Goal: Information Seeking & Learning: Check status

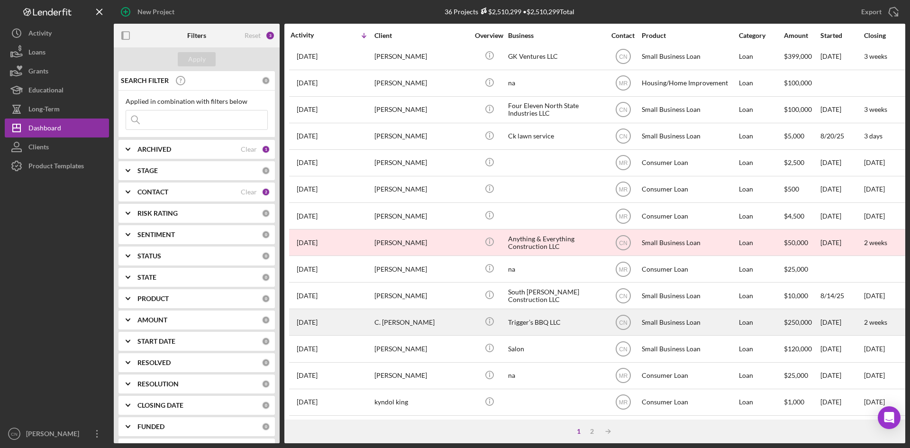
scroll to position [305, 0]
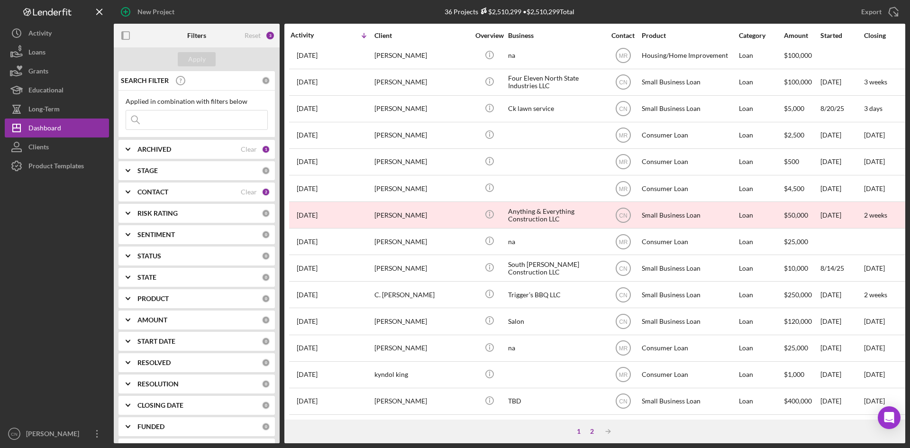
click at [589, 432] on div "2" at bounding box center [591, 431] width 13 height 8
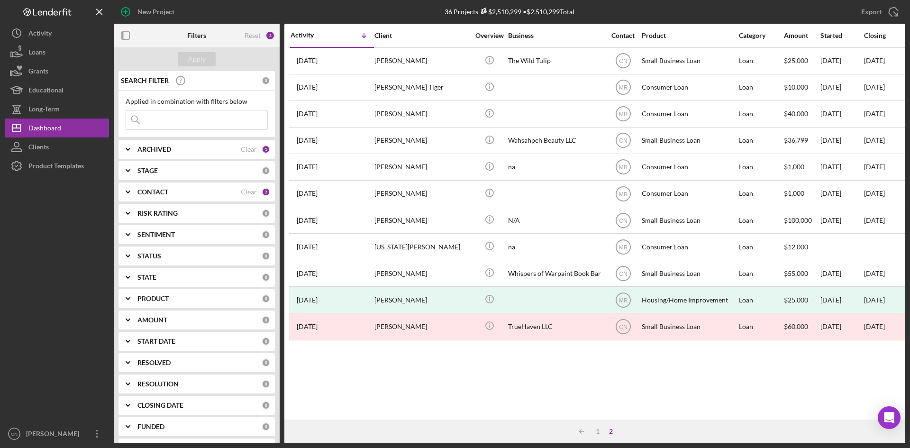
scroll to position [0, 0]
click at [599, 435] on div "1" at bounding box center [597, 431] width 13 height 8
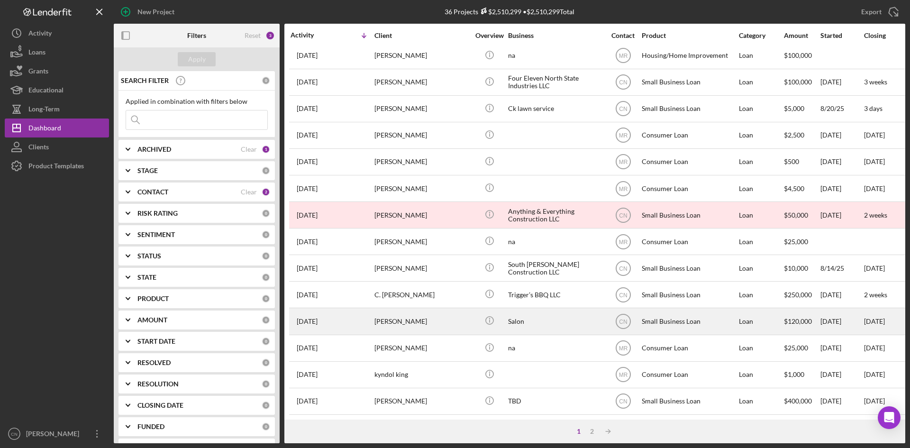
scroll to position [305, 0]
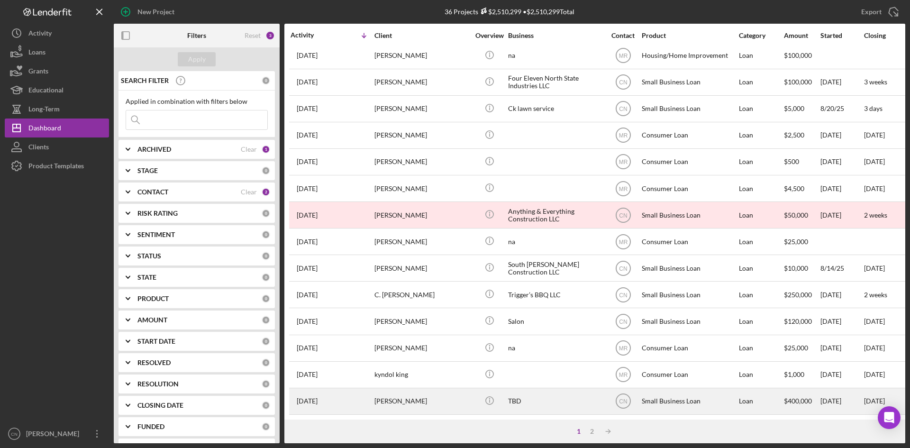
click at [314, 397] on time "[DATE]" at bounding box center [307, 401] width 21 height 8
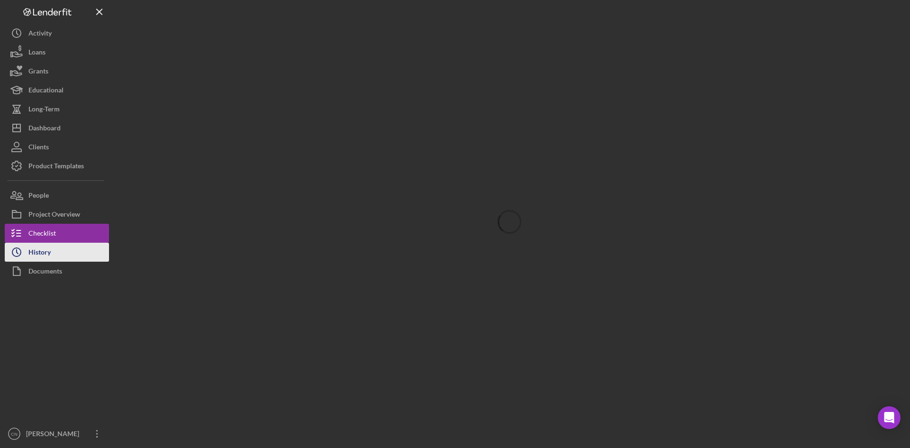
click at [44, 257] on div "History" at bounding box center [39, 253] width 22 height 21
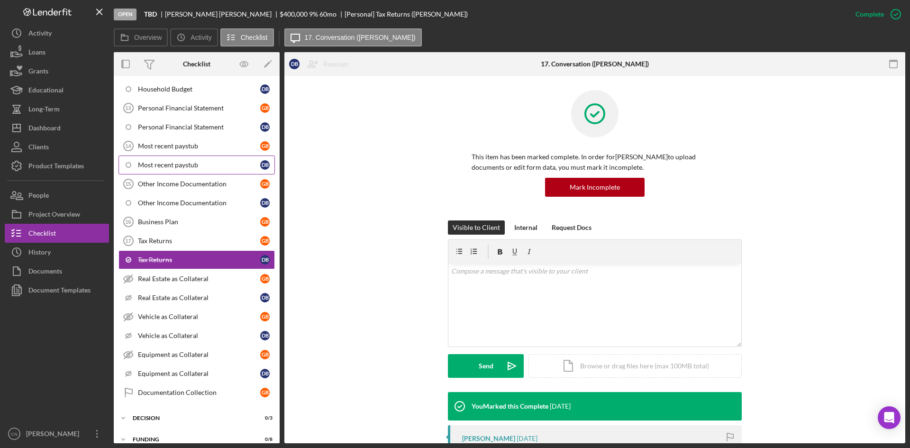
scroll to position [120, 0]
click at [43, 131] on div "Dashboard" at bounding box center [44, 128] width 32 height 21
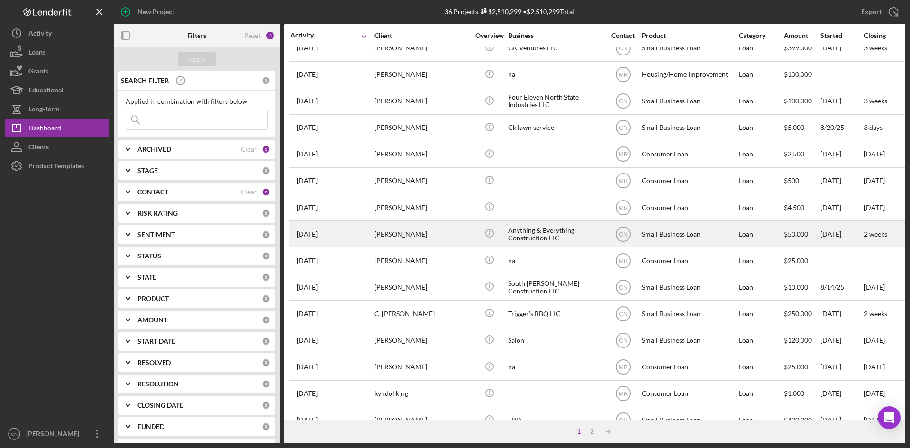
scroll to position [305, 0]
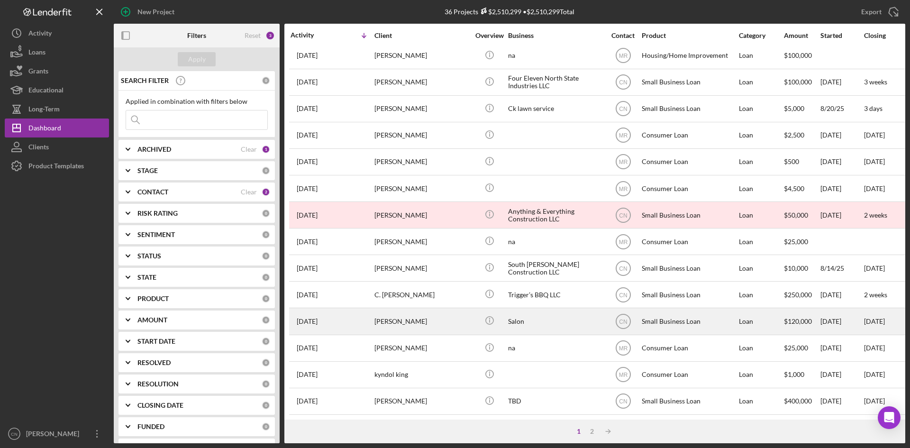
click at [385, 318] on div "[PERSON_NAME]" at bounding box center [421, 320] width 95 height 25
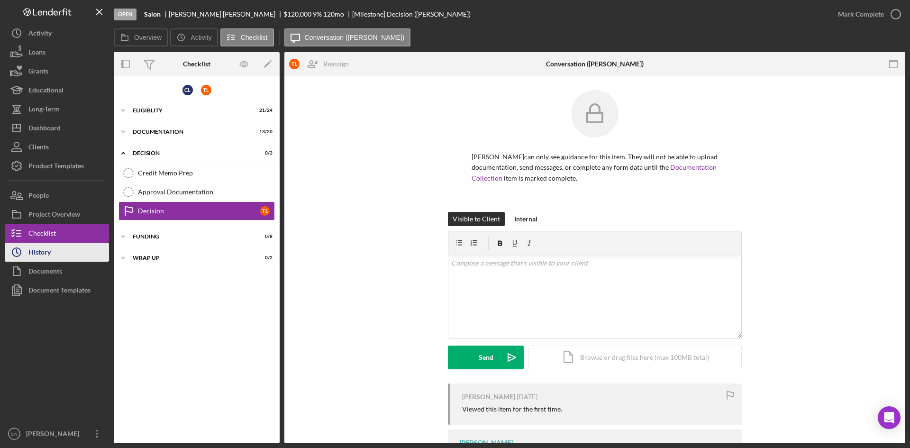
drag, startPoint x: 37, startPoint y: 248, endPoint x: 45, endPoint y: 250, distance: 8.7
click at [37, 250] on div "History" at bounding box center [39, 253] width 22 height 21
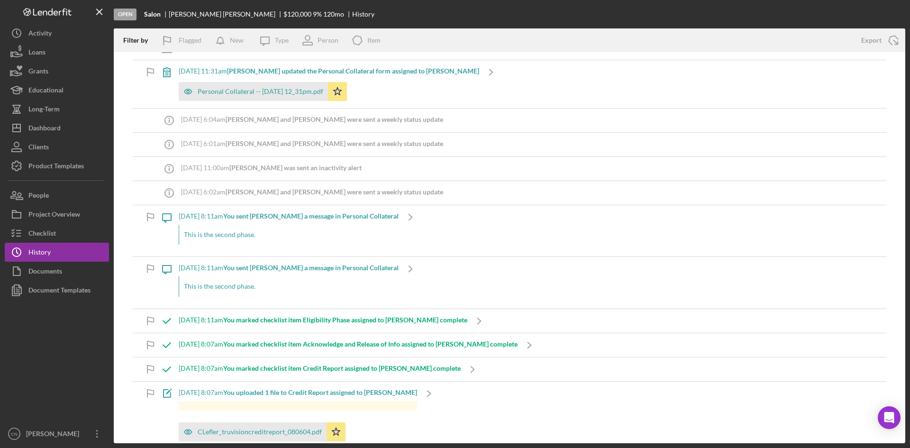
scroll to position [1705, 0]
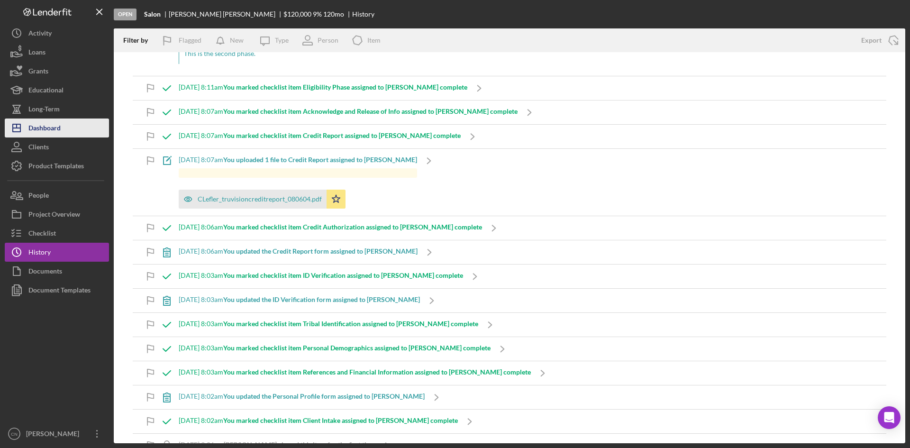
click at [47, 126] on div "Dashboard" at bounding box center [44, 128] width 32 height 21
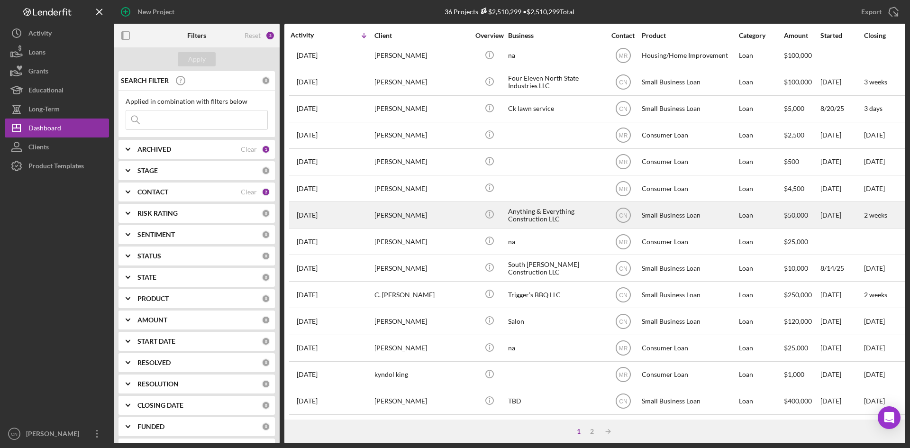
scroll to position [305, 0]
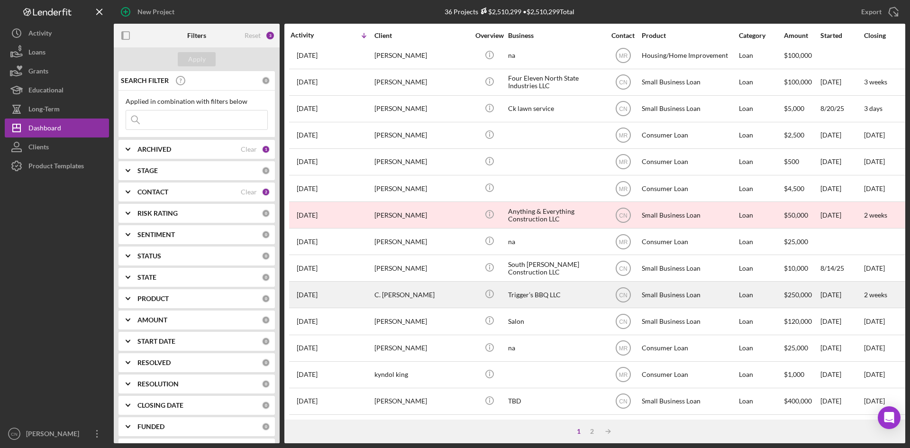
click at [317, 291] on time "[DATE]" at bounding box center [307, 295] width 21 height 8
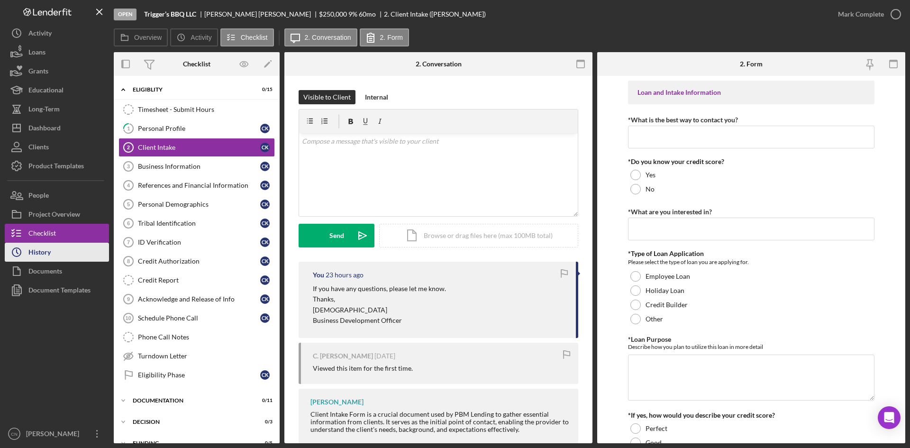
click at [53, 251] on button "Icon/History History" at bounding box center [57, 252] width 104 height 19
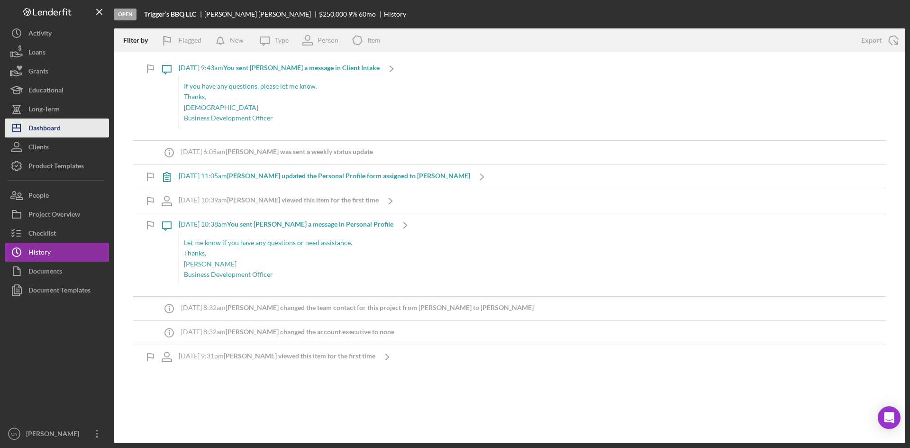
click at [46, 133] on div "Dashboard" at bounding box center [44, 128] width 32 height 21
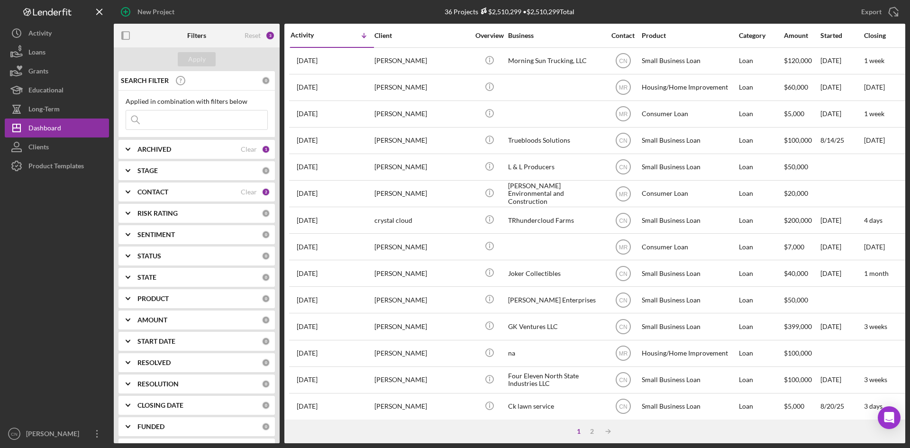
scroll to position [284, 0]
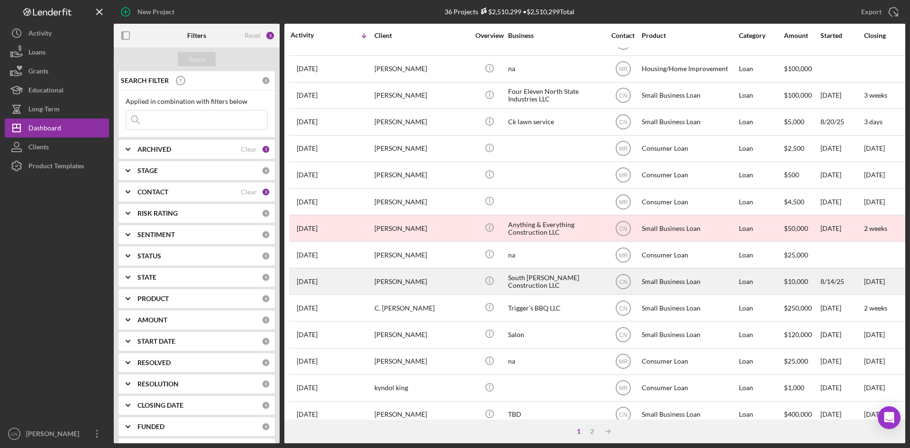
click at [317, 282] on time "[DATE]" at bounding box center [307, 282] width 21 height 8
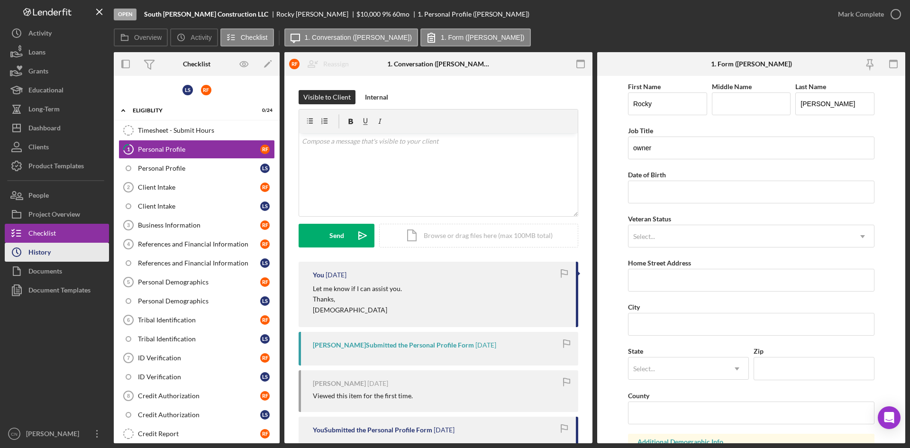
click at [36, 254] on div "History" at bounding box center [39, 253] width 22 height 21
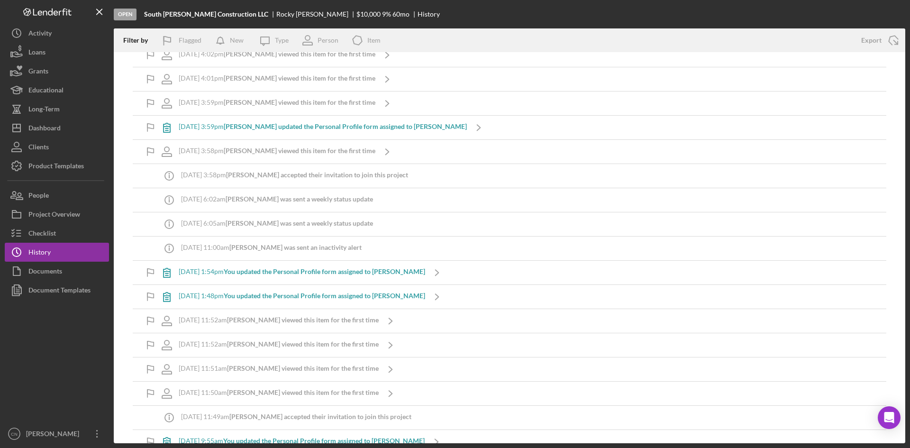
scroll to position [392, 0]
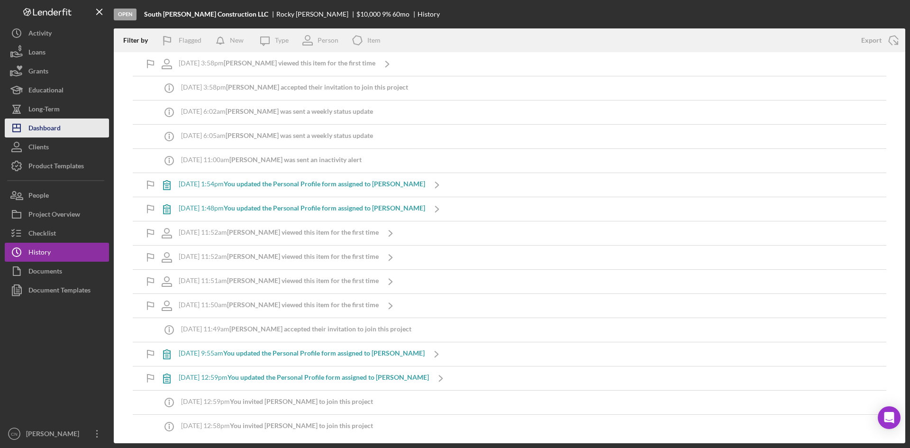
click at [53, 132] on div "Dashboard" at bounding box center [44, 128] width 32 height 21
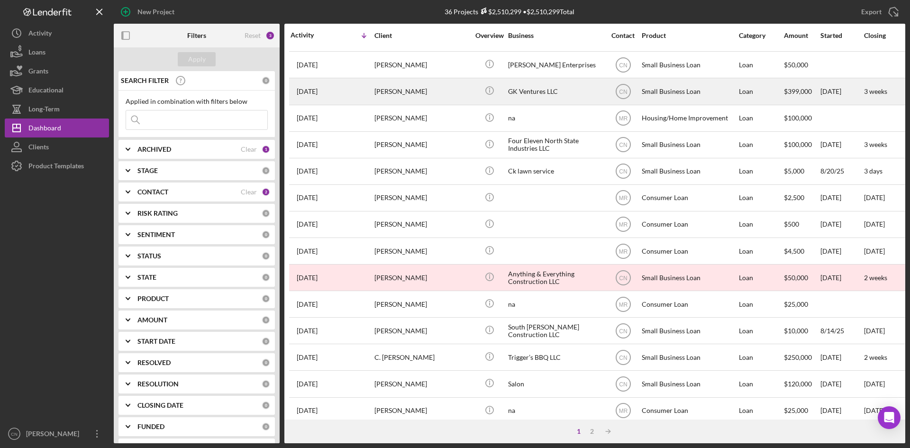
scroll to position [305, 0]
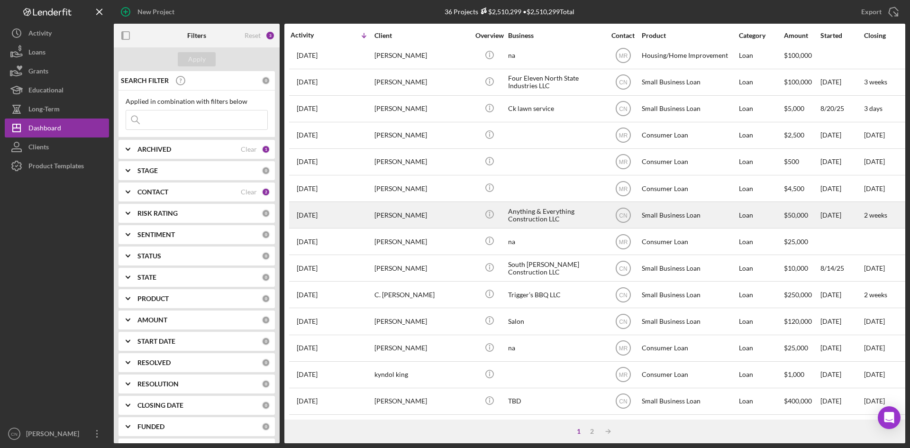
click at [397, 204] on div "[PERSON_NAME]" at bounding box center [421, 214] width 95 height 25
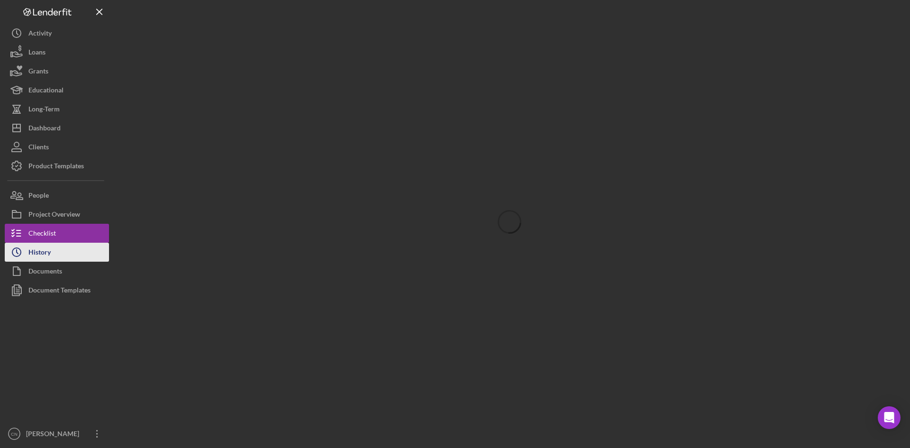
click at [54, 256] on button "Icon/History History" at bounding box center [57, 252] width 104 height 19
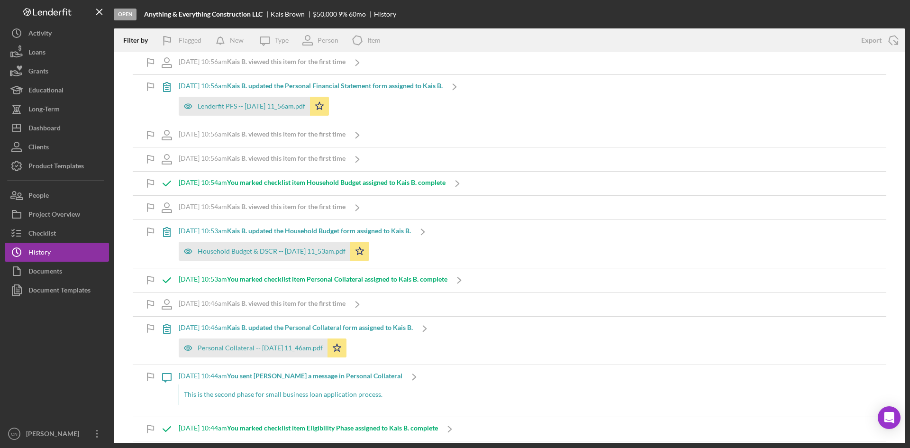
scroll to position [43, 0]
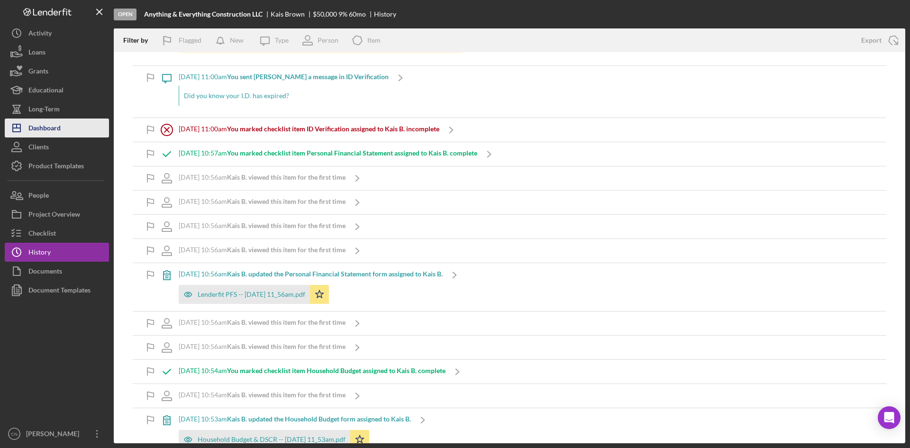
click at [46, 122] on div "Dashboard" at bounding box center [44, 128] width 32 height 21
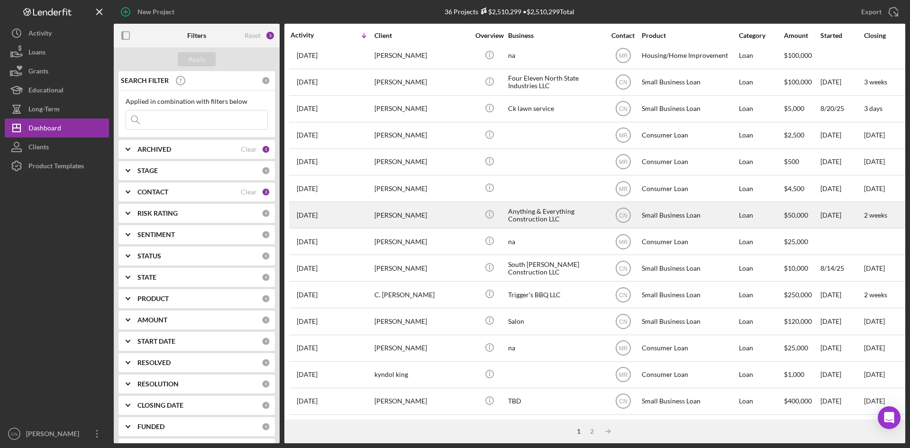
scroll to position [210, 0]
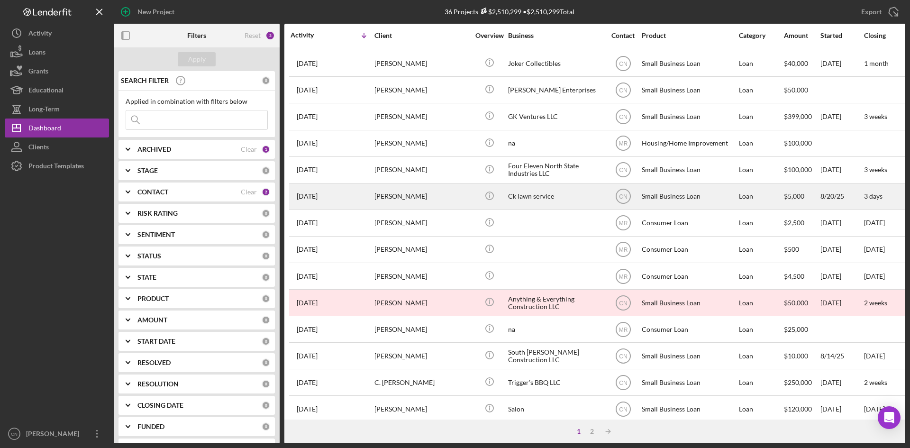
click at [401, 201] on div "[PERSON_NAME]" at bounding box center [421, 196] width 95 height 25
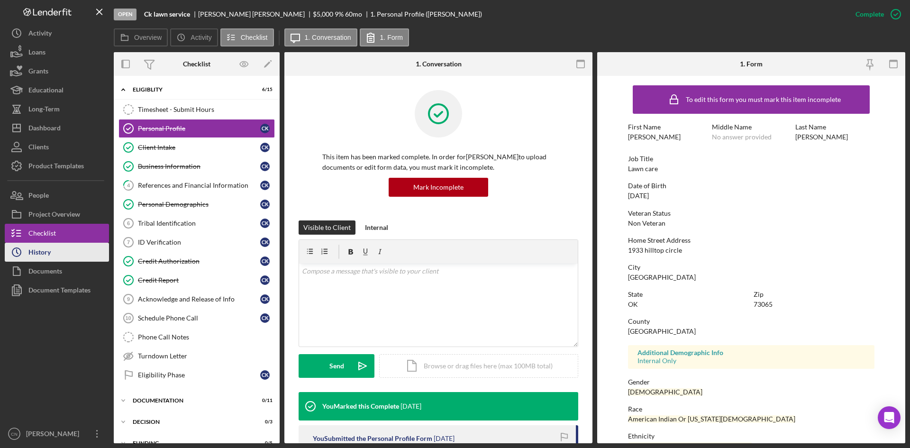
click at [35, 250] on div "History" at bounding box center [39, 253] width 22 height 21
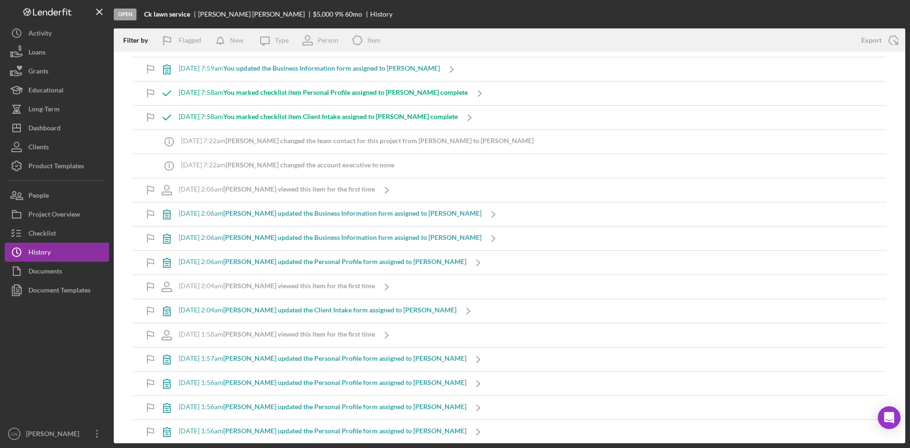
scroll to position [1007, 0]
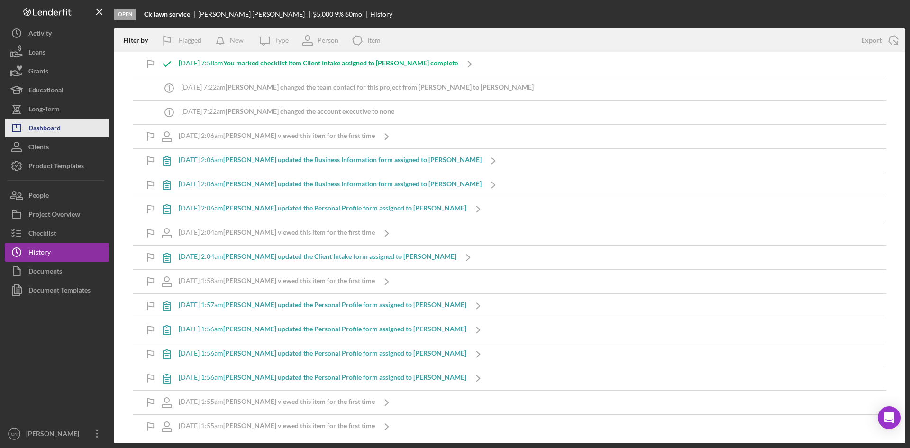
click at [34, 126] on div "Dashboard" at bounding box center [44, 128] width 32 height 21
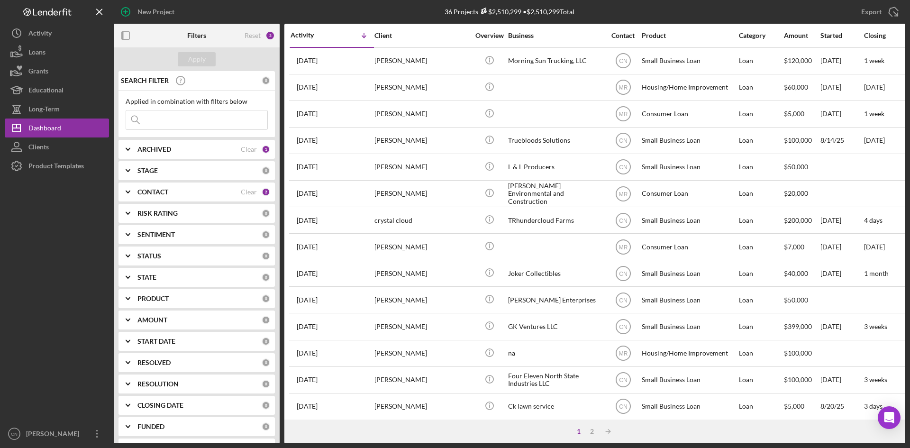
click at [182, 150] on div "ARCHIVED" at bounding box center [188, 149] width 103 height 8
click at [128, 189] on input "Active" at bounding box center [130, 187] width 9 height 9
checkbox input "false"
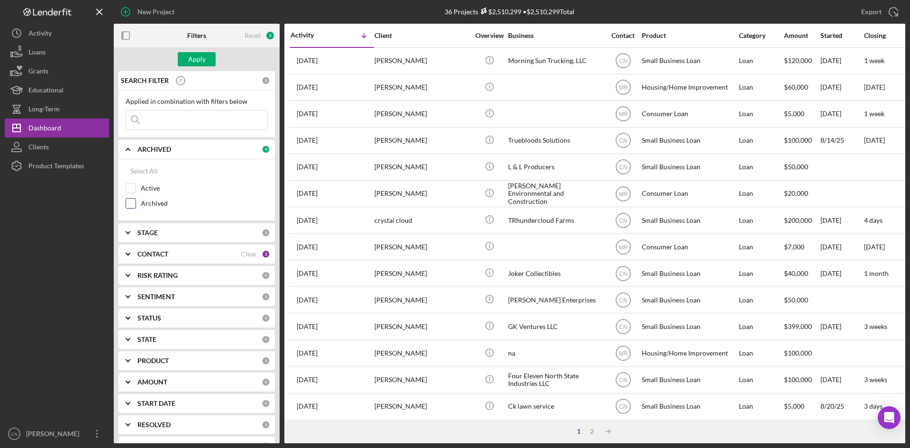
click at [128, 210] on div "Archived" at bounding box center [197, 205] width 142 height 15
click at [130, 206] on input "Archived" at bounding box center [130, 202] width 9 height 9
checkbox input "true"
click at [210, 61] on button "Apply" at bounding box center [197, 59] width 38 height 14
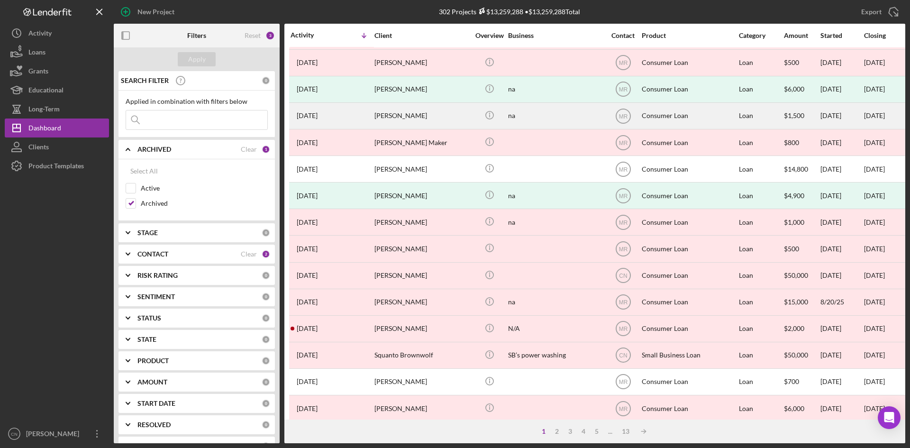
scroll to position [95, 0]
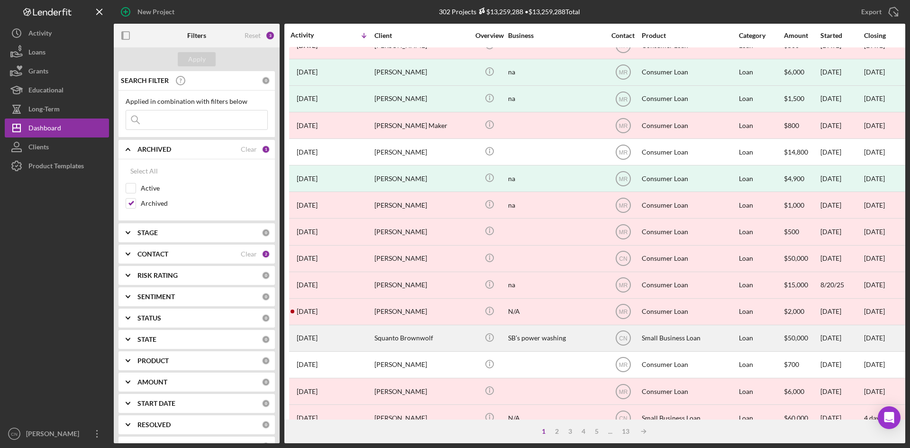
click at [388, 339] on div "Squanto Brownwolf" at bounding box center [421, 337] width 95 height 25
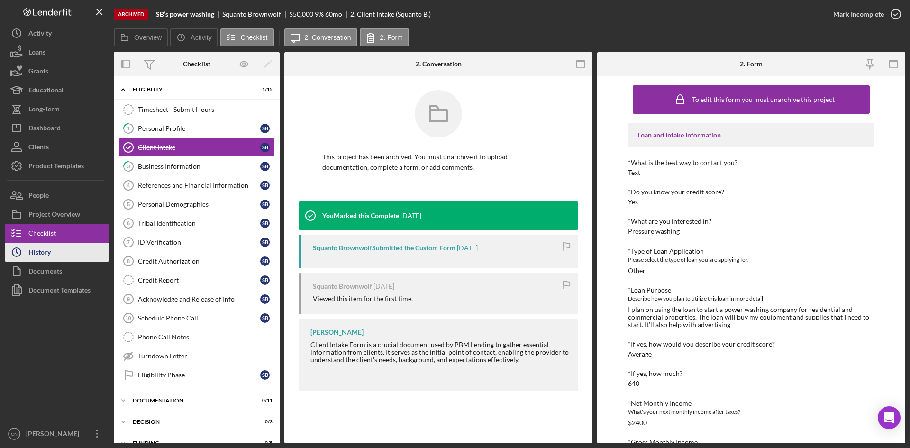
click at [41, 253] on div "History" at bounding box center [39, 253] width 22 height 21
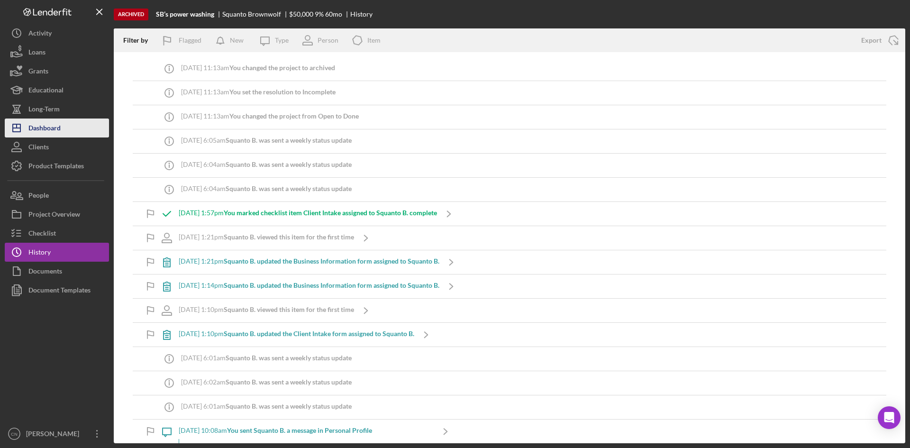
click at [54, 131] on div "Dashboard" at bounding box center [44, 128] width 32 height 21
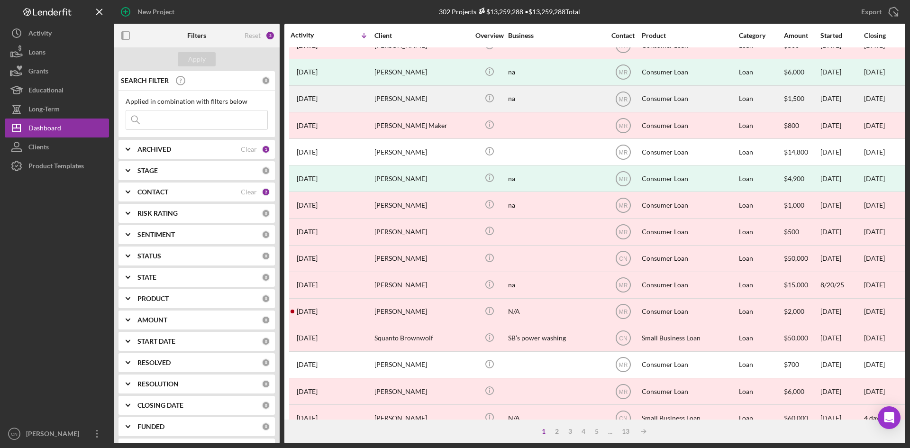
scroll to position [237, 0]
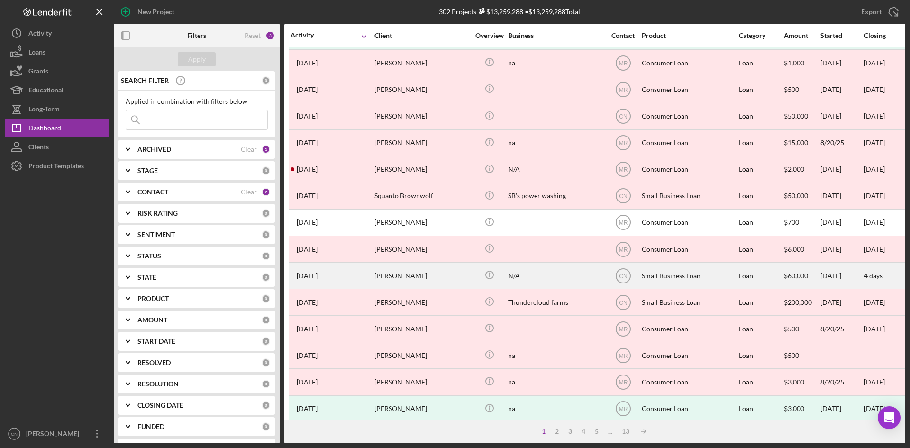
click at [394, 275] on div "[PERSON_NAME]" at bounding box center [421, 275] width 95 height 25
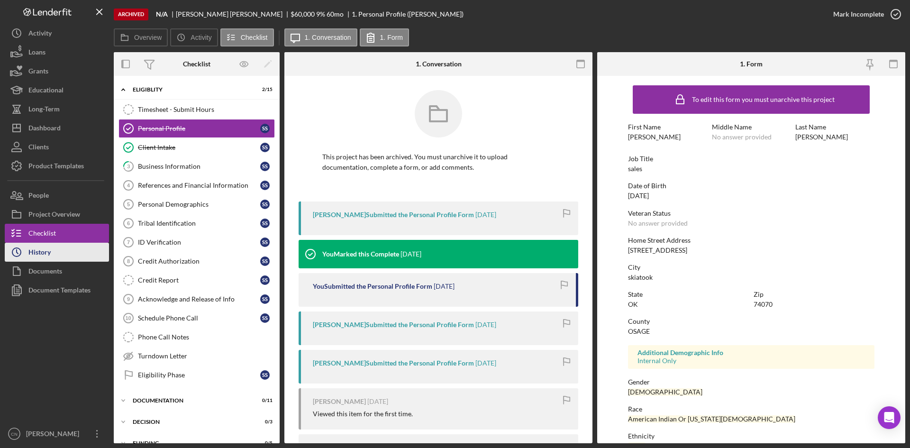
drag, startPoint x: 38, startPoint y: 253, endPoint x: 77, endPoint y: 248, distance: 39.3
click at [38, 253] on div "History" at bounding box center [39, 253] width 22 height 21
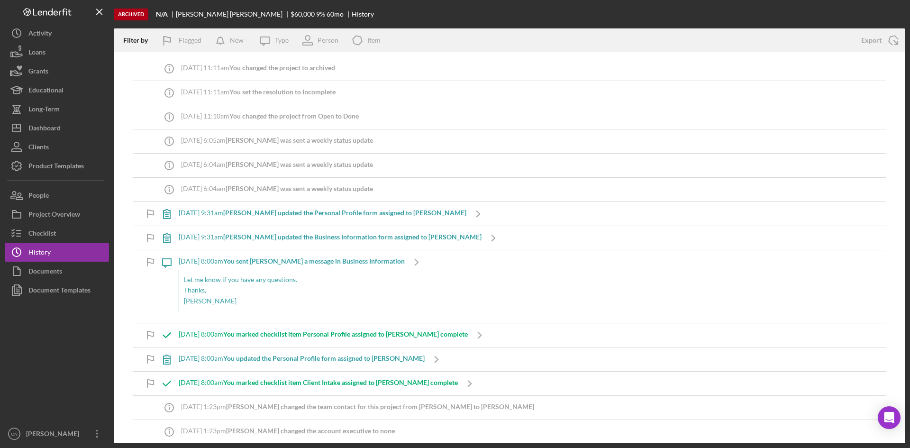
scroll to position [47, 0]
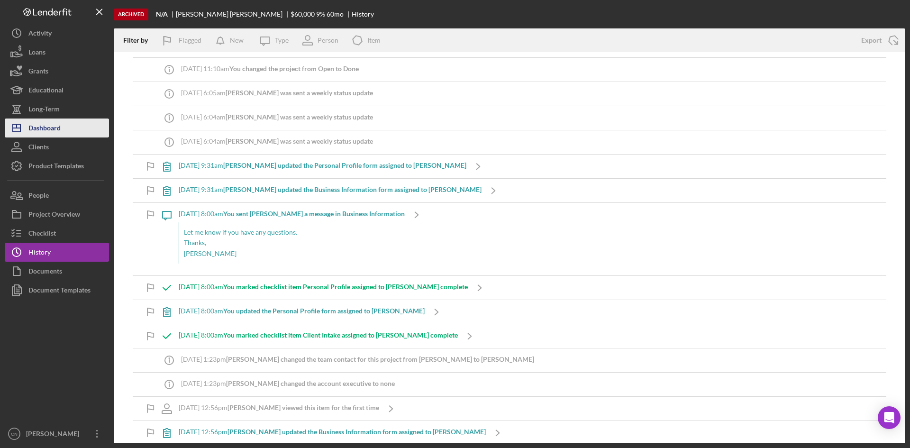
click at [46, 128] on div "Dashboard" at bounding box center [44, 128] width 32 height 21
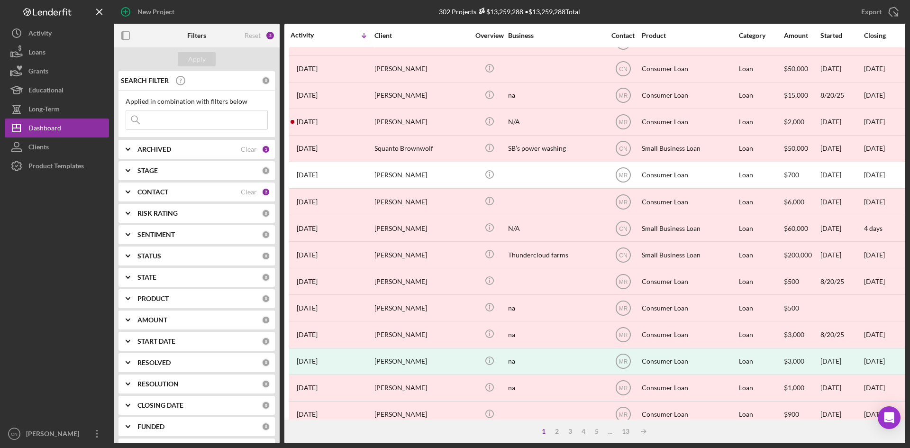
scroll to position [305, 0]
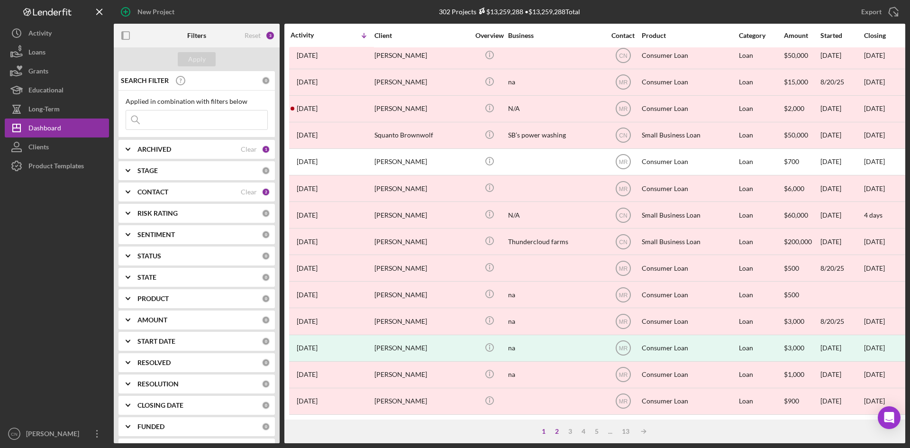
click at [556, 431] on div "2" at bounding box center [556, 431] width 13 height 8
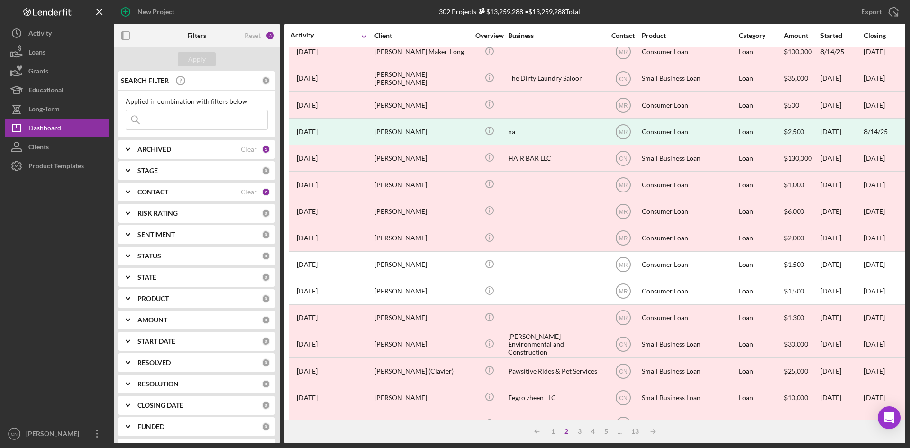
scroll to position [0, 0]
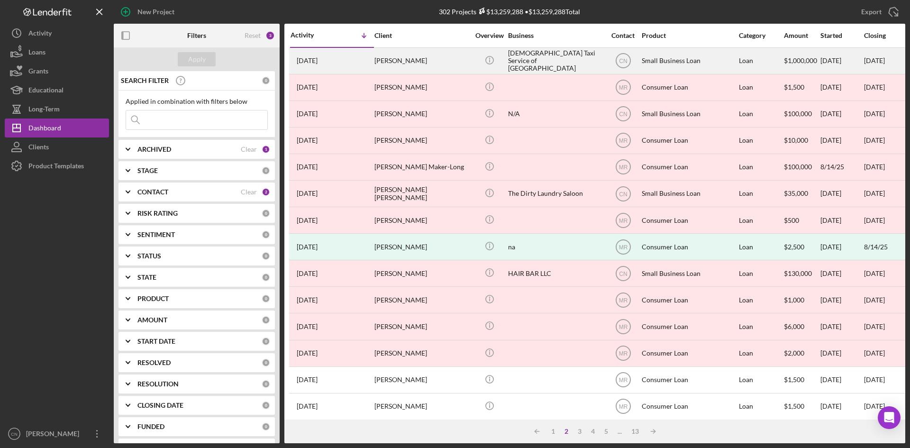
click at [398, 56] on div "[PERSON_NAME]" at bounding box center [421, 60] width 95 height 25
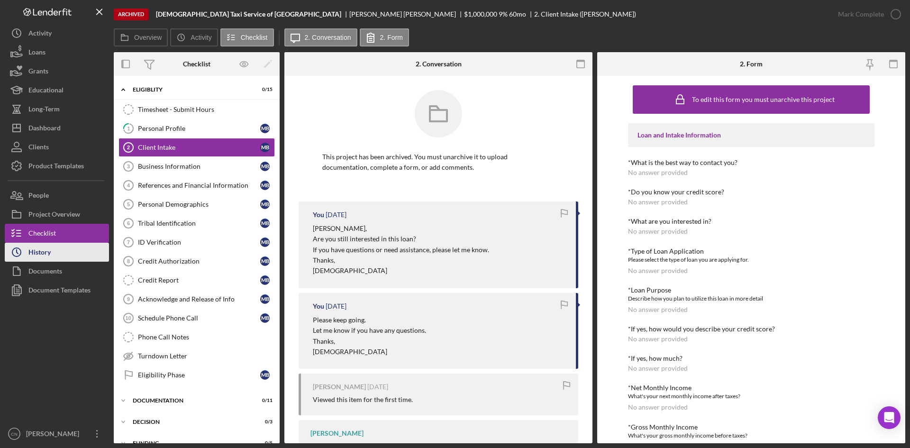
click at [43, 248] on div "History" at bounding box center [39, 253] width 22 height 21
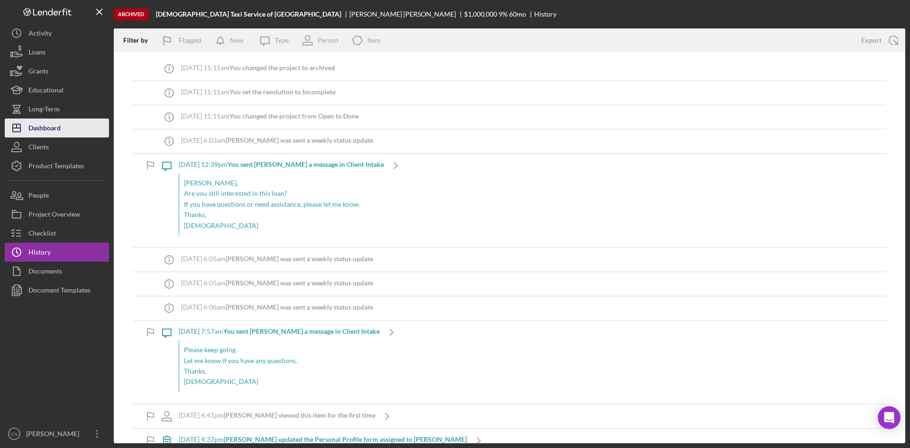
click at [40, 128] on div "Dashboard" at bounding box center [44, 128] width 32 height 21
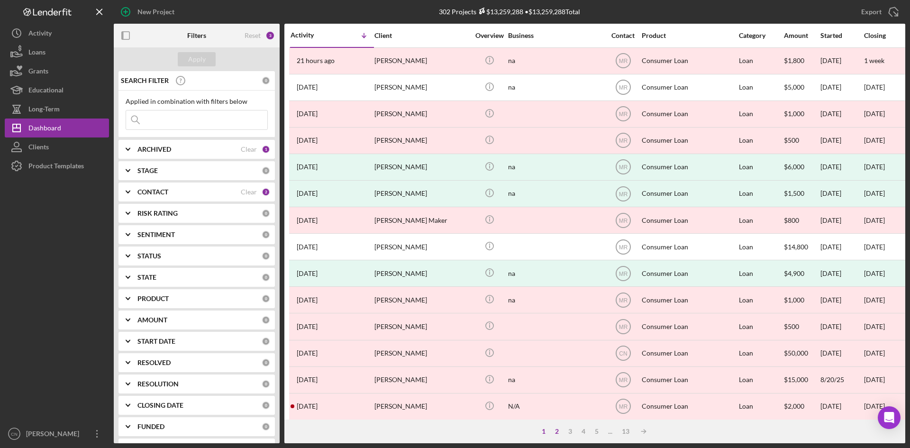
click at [556, 429] on div "2" at bounding box center [556, 431] width 13 height 8
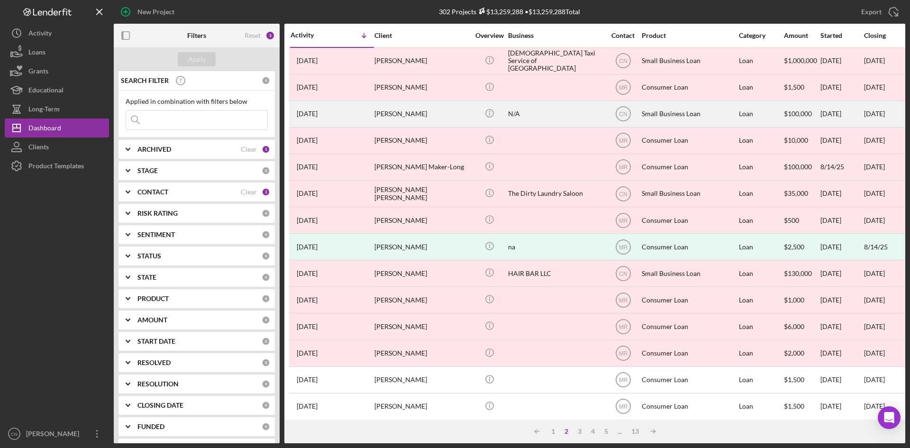
click at [391, 113] on div "[PERSON_NAME]" at bounding box center [421, 113] width 95 height 25
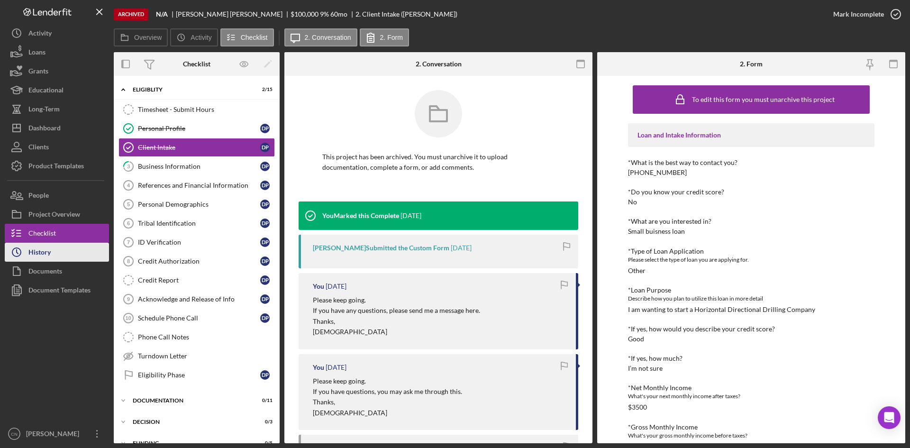
click at [43, 255] on div "History" at bounding box center [39, 253] width 22 height 21
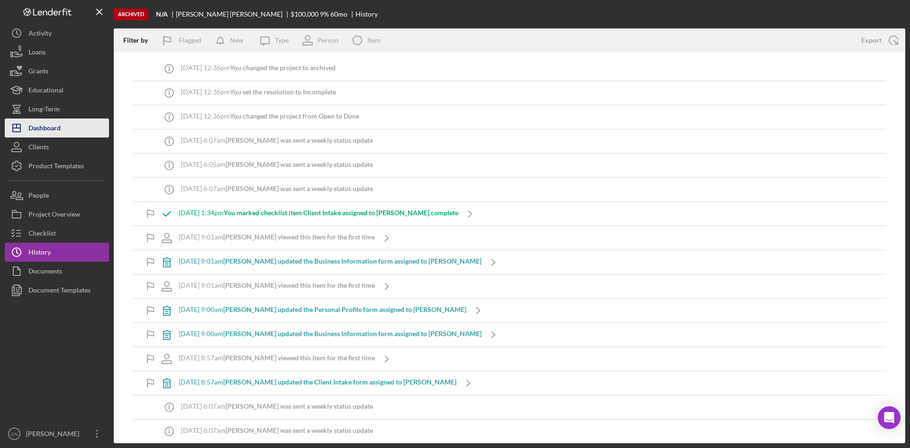
click at [48, 128] on div "Dashboard" at bounding box center [44, 128] width 32 height 21
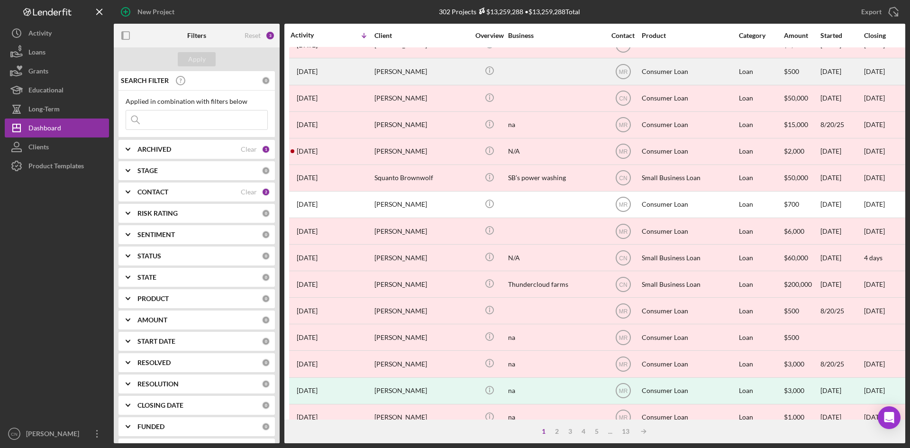
scroll to position [305, 0]
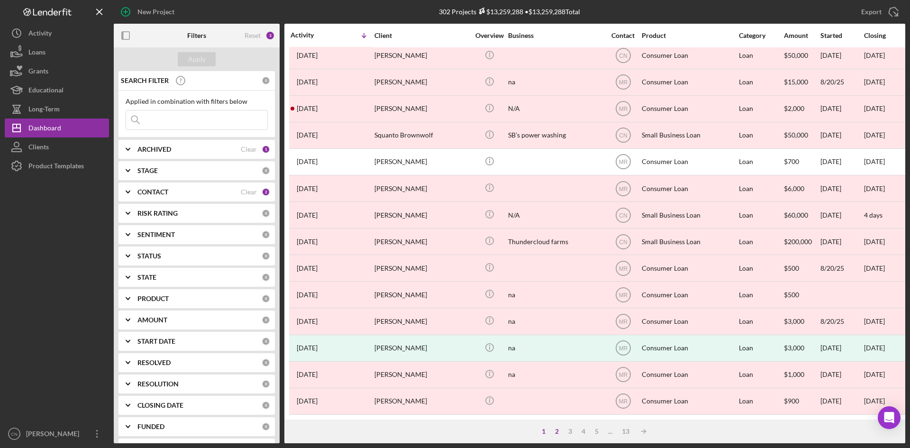
click at [550, 432] on div "2" at bounding box center [556, 431] width 13 height 8
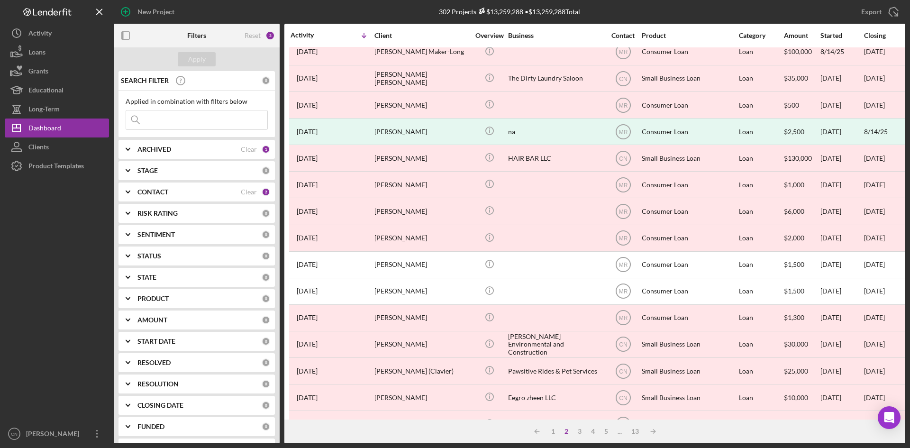
scroll to position [0, 0]
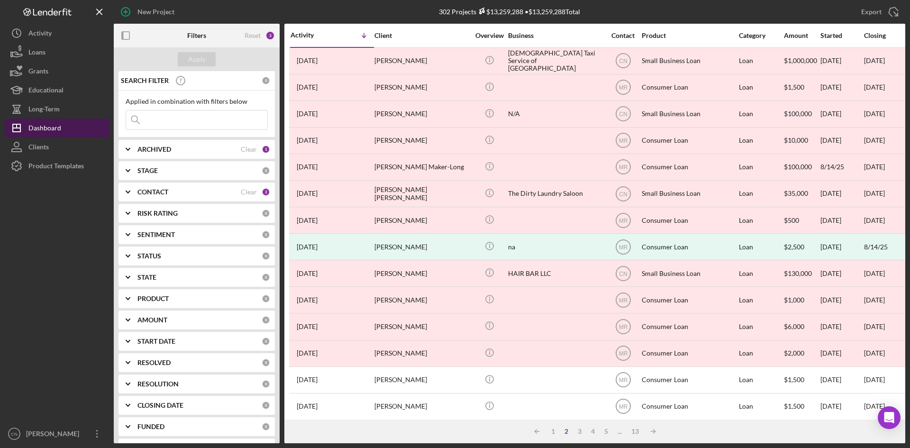
click at [41, 127] on div "Dashboard" at bounding box center [44, 128] width 33 height 21
click at [170, 147] on b "ARCHIVED" at bounding box center [154, 149] width 34 height 8
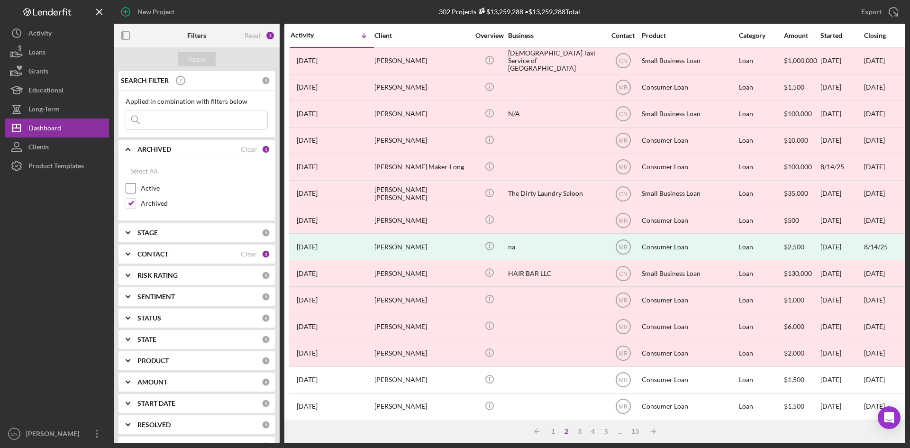
click at [137, 184] on div "Active" at bounding box center [197, 190] width 142 height 15
click at [133, 189] on input "Active" at bounding box center [130, 187] width 9 height 9
checkbox input "true"
click at [136, 210] on div "Archived" at bounding box center [197, 205] width 142 height 15
click at [132, 207] on input "Archived" at bounding box center [130, 202] width 9 height 9
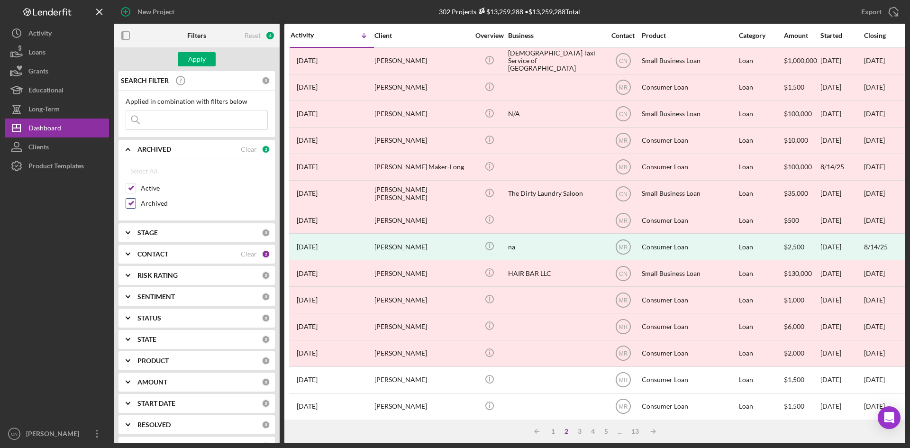
checkbox input "false"
click at [198, 54] on div "Apply" at bounding box center [197, 59] width 18 height 14
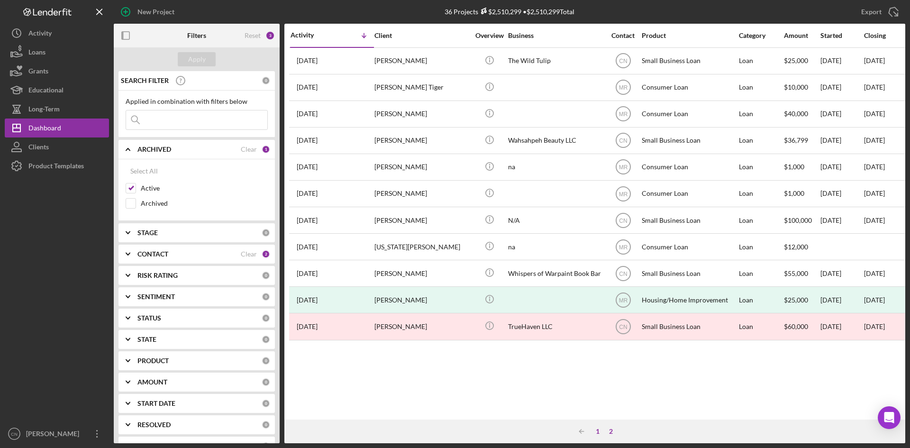
click at [599, 434] on div "1" at bounding box center [597, 431] width 13 height 8
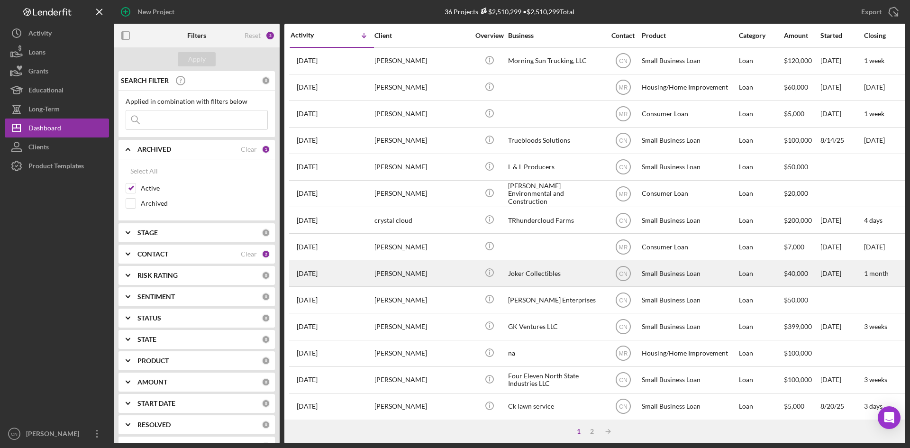
click at [401, 266] on div "[PERSON_NAME]" at bounding box center [421, 273] width 95 height 25
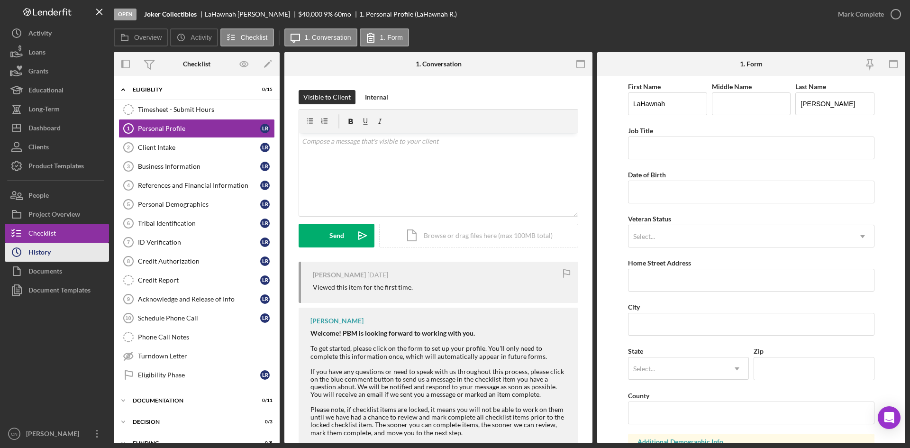
click at [50, 253] on div "History" at bounding box center [39, 253] width 22 height 21
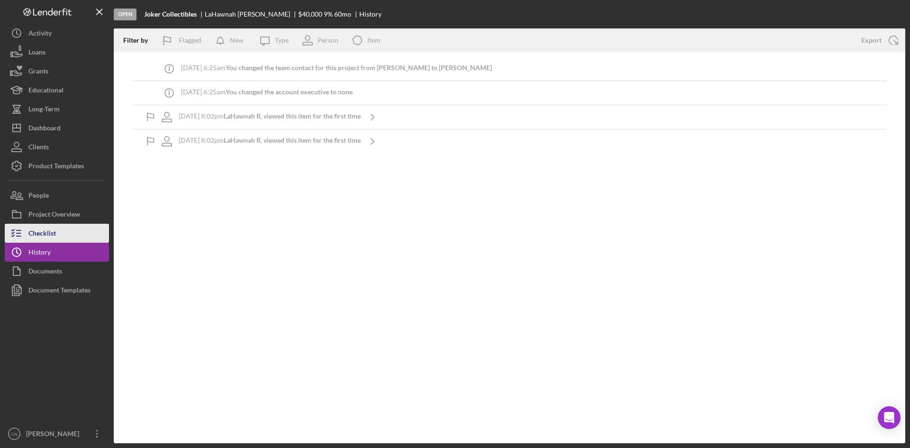
click at [28, 226] on div "Checklist" at bounding box center [41, 234] width 27 height 21
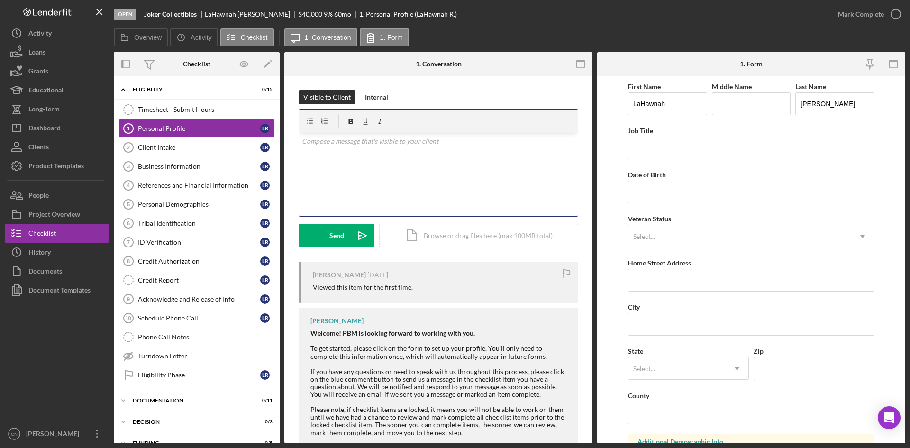
click at [390, 152] on div "v Color teal Color pink Remove color Add row above Add row below Add column bef…" at bounding box center [438, 174] width 279 height 83
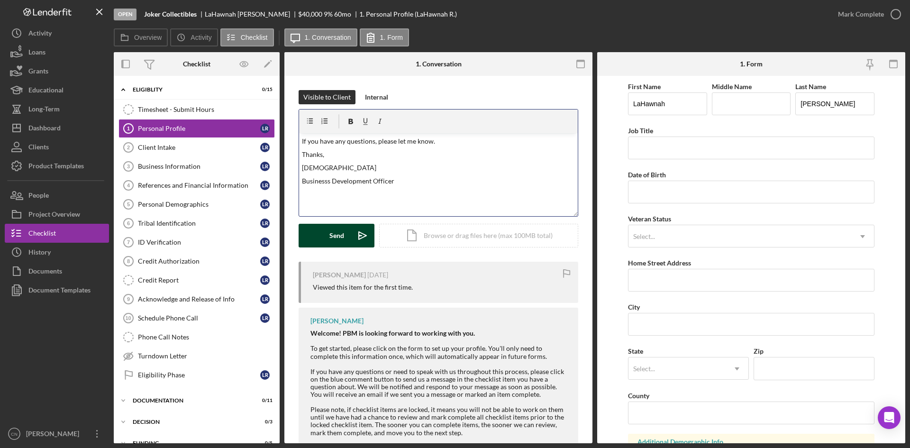
click at [331, 234] on div "Send" at bounding box center [336, 236] width 15 height 24
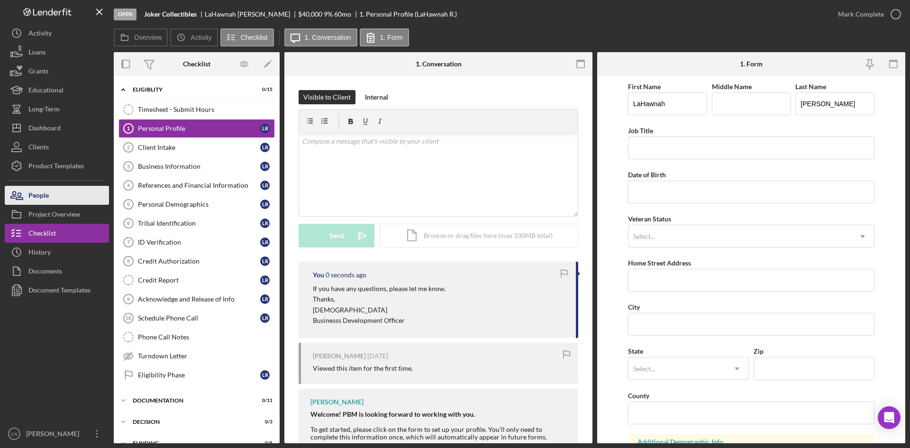
click at [39, 199] on div "People" at bounding box center [38, 196] width 20 height 21
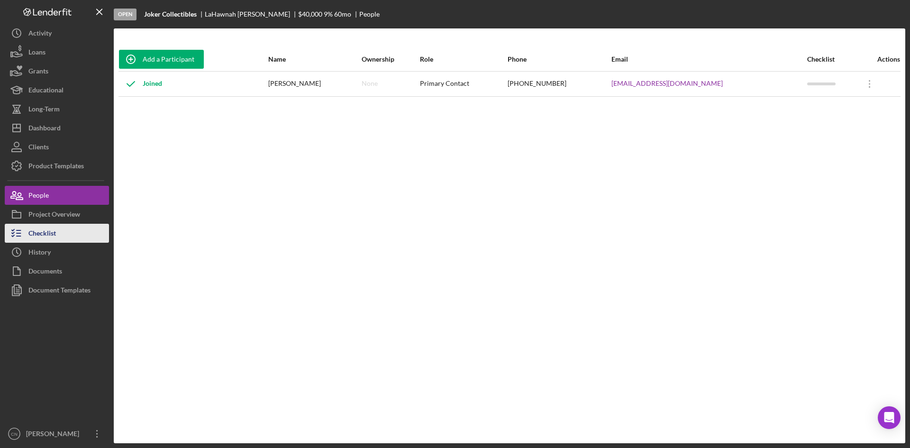
click at [46, 234] on div "Checklist" at bounding box center [41, 234] width 27 height 21
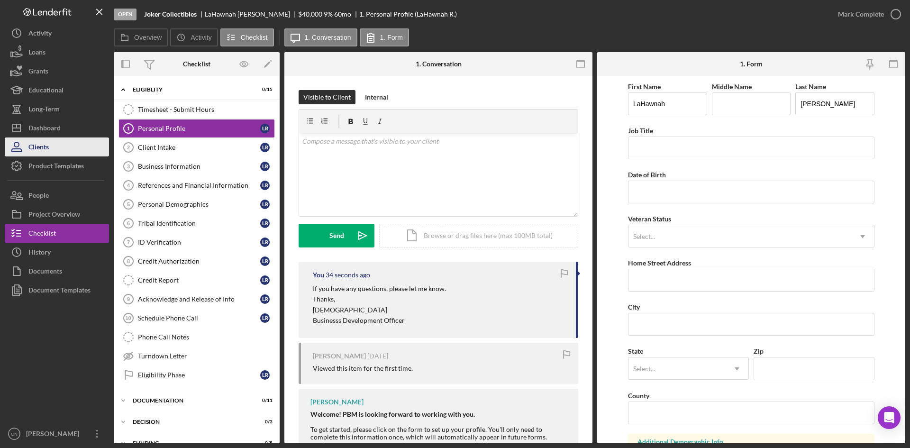
click at [36, 144] on div "Clients" at bounding box center [38, 147] width 20 height 21
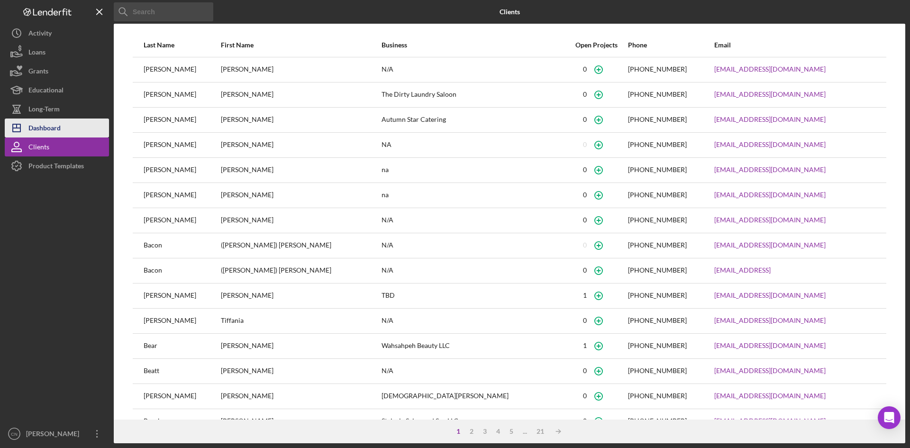
click at [39, 128] on div "Dashboard" at bounding box center [44, 128] width 32 height 21
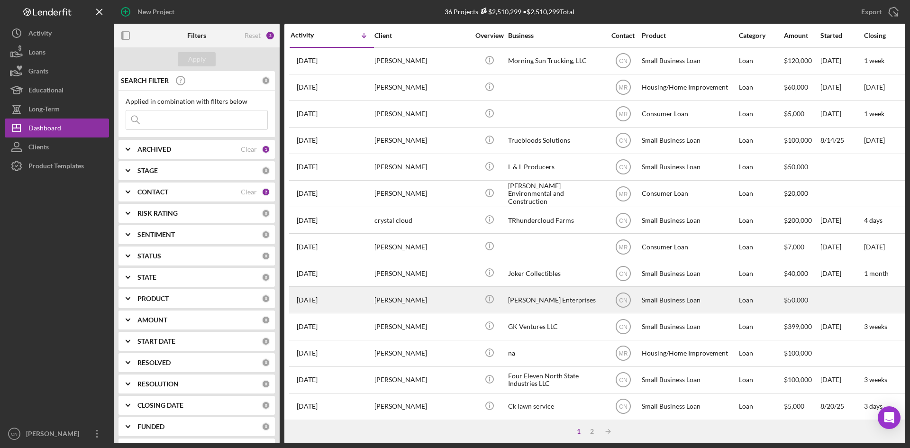
click at [409, 300] on div "[PERSON_NAME]" at bounding box center [421, 299] width 95 height 25
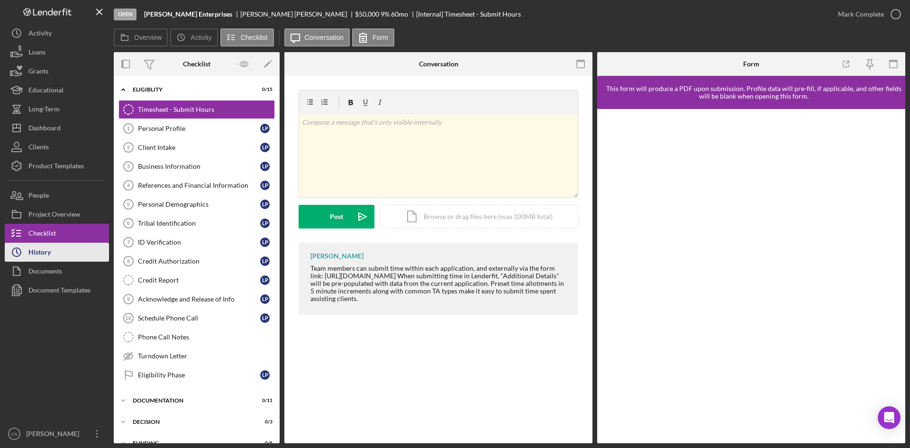
click at [46, 253] on div "History" at bounding box center [39, 253] width 22 height 21
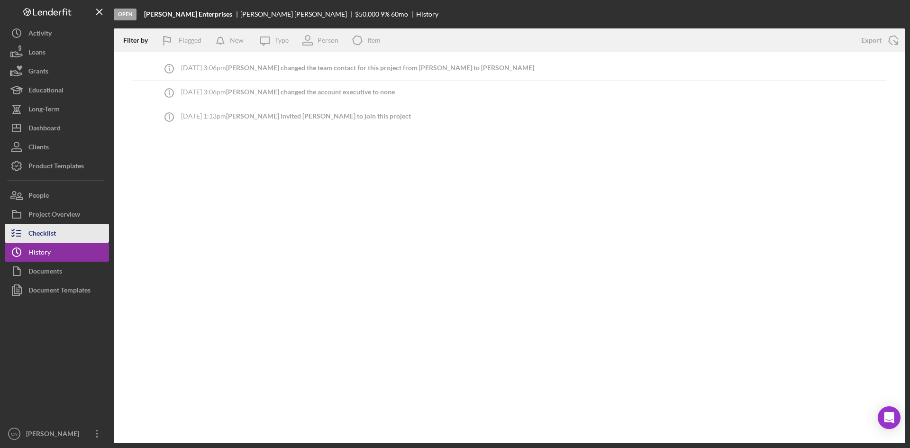
click at [39, 236] on div "Checklist" at bounding box center [41, 234] width 27 height 21
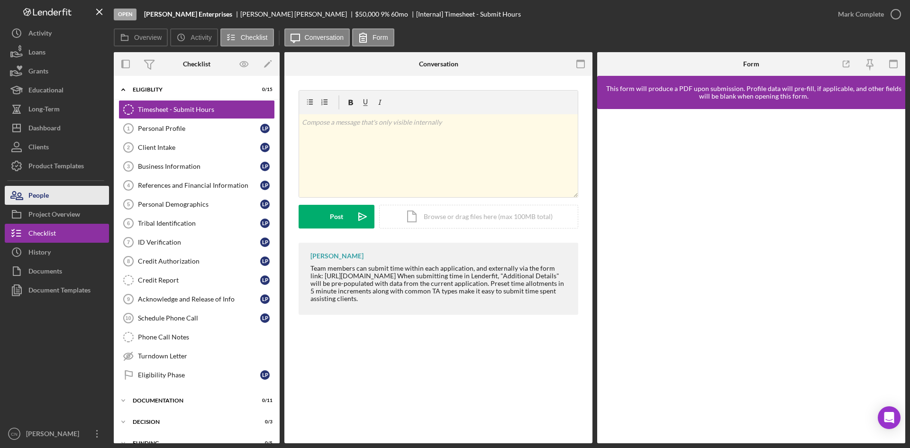
click at [46, 196] on div "People" at bounding box center [38, 196] width 20 height 21
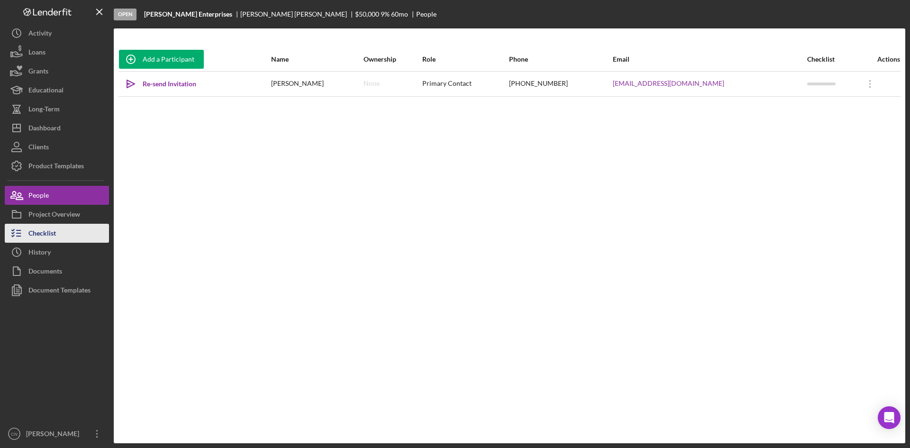
click at [44, 227] on div "Checklist" at bounding box center [41, 234] width 27 height 21
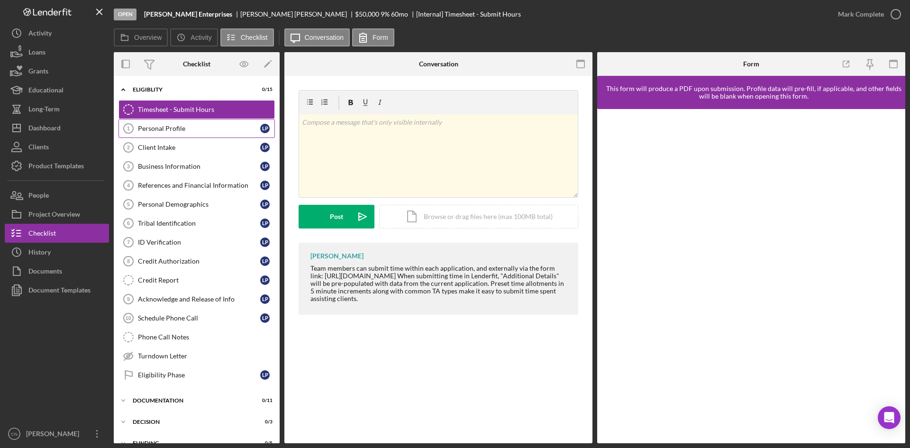
click at [187, 124] on link "Personal Profile 1 Personal Profile L P" at bounding box center [196, 128] width 156 height 19
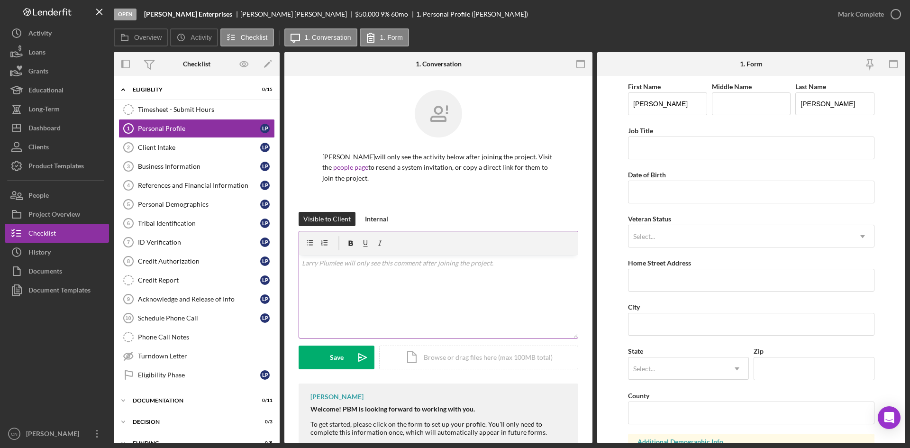
click at [371, 266] on p at bounding box center [438, 263] width 273 height 10
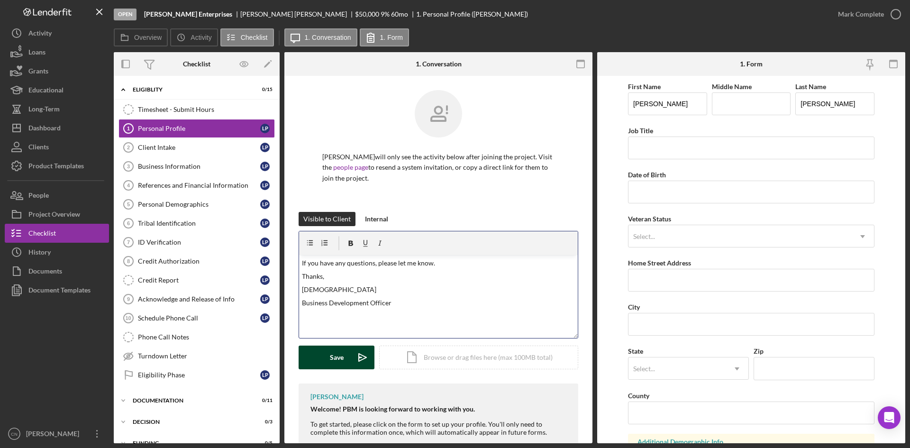
click at [350, 352] on button "Save Icon/icon-invite-send" at bounding box center [336, 357] width 76 height 24
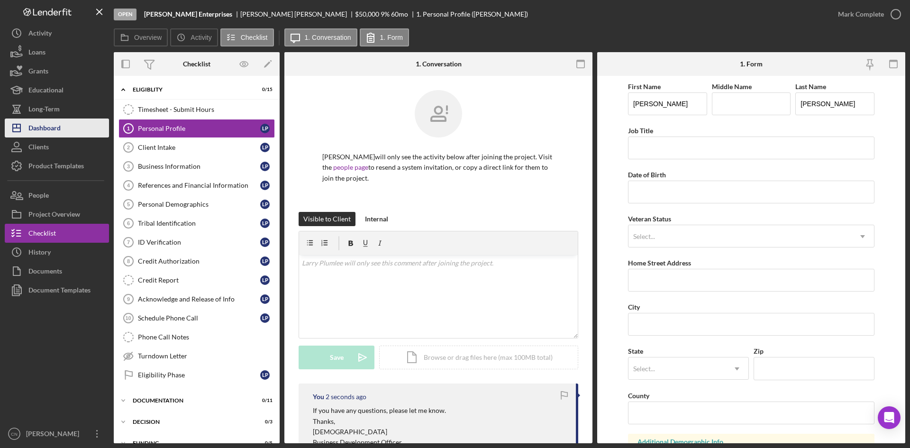
click at [49, 130] on div "Dashboard" at bounding box center [44, 128] width 32 height 21
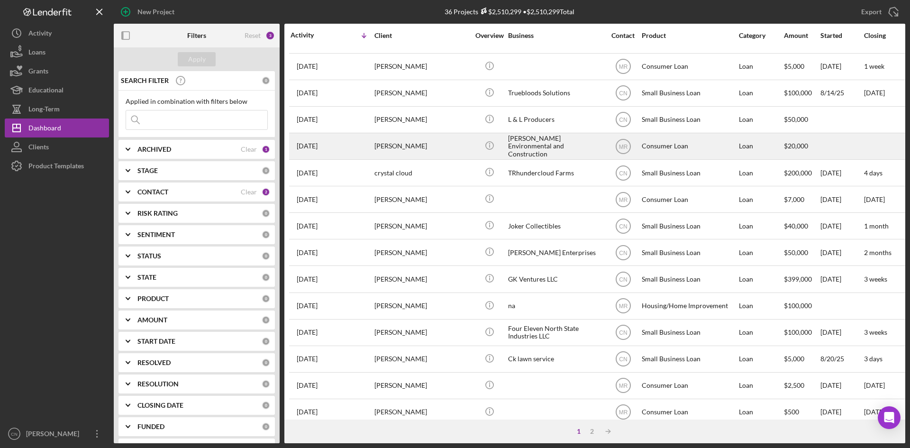
scroll to position [95, 0]
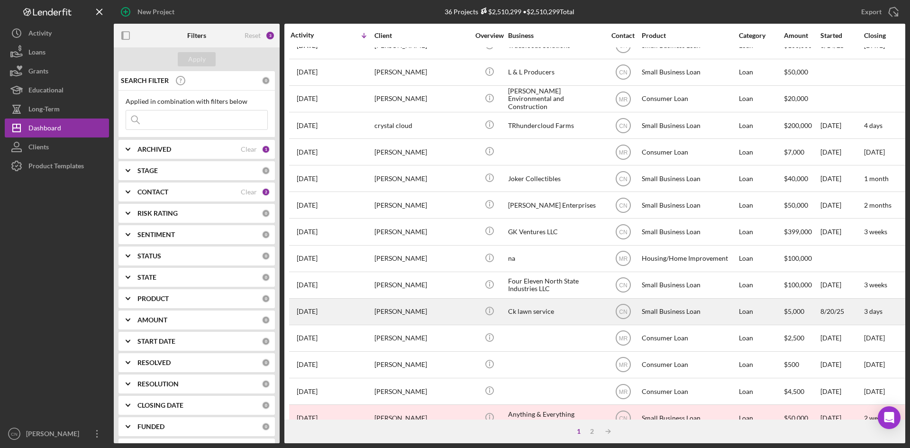
click at [385, 311] on div "[PERSON_NAME]" at bounding box center [421, 311] width 95 height 25
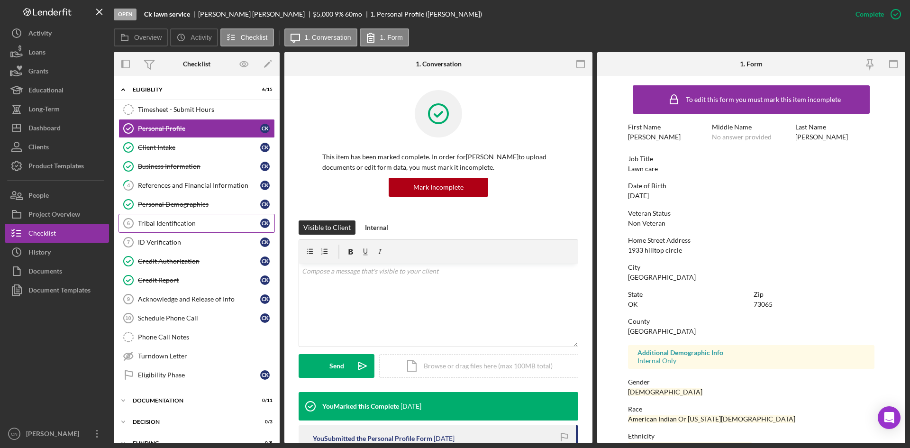
click at [143, 222] on div "Tribal Identification" at bounding box center [199, 223] width 122 height 8
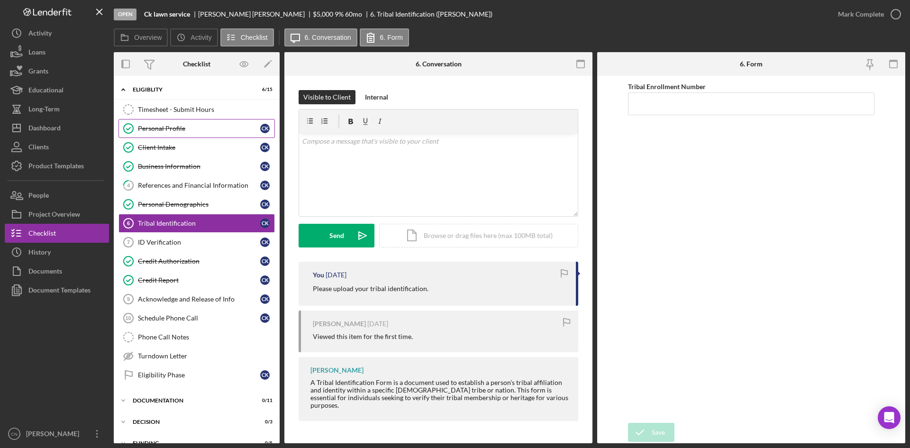
click at [160, 132] on div "Personal Profile" at bounding box center [199, 129] width 122 height 8
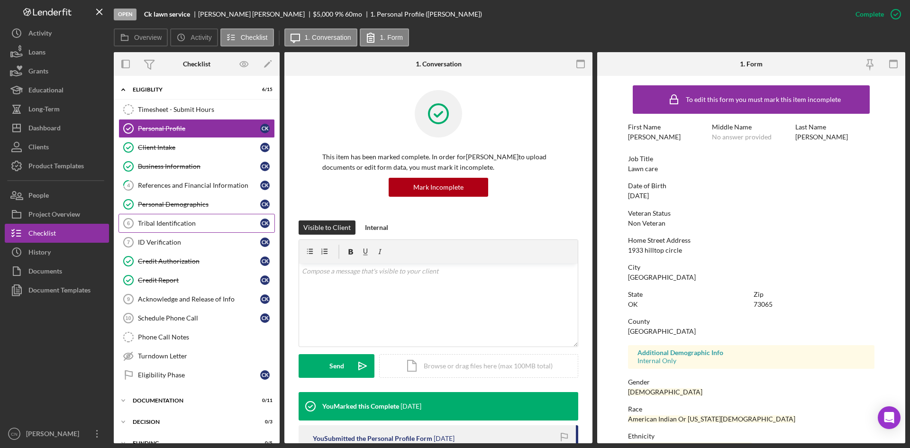
click at [160, 229] on link "Tribal Identification 6 Tribal Identification C K" at bounding box center [196, 223] width 156 height 19
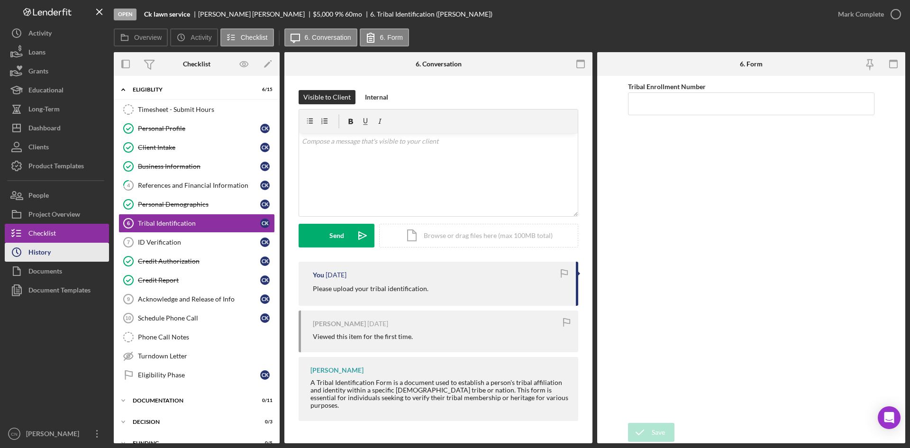
click at [47, 249] on div "History" at bounding box center [39, 253] width 22 height 21
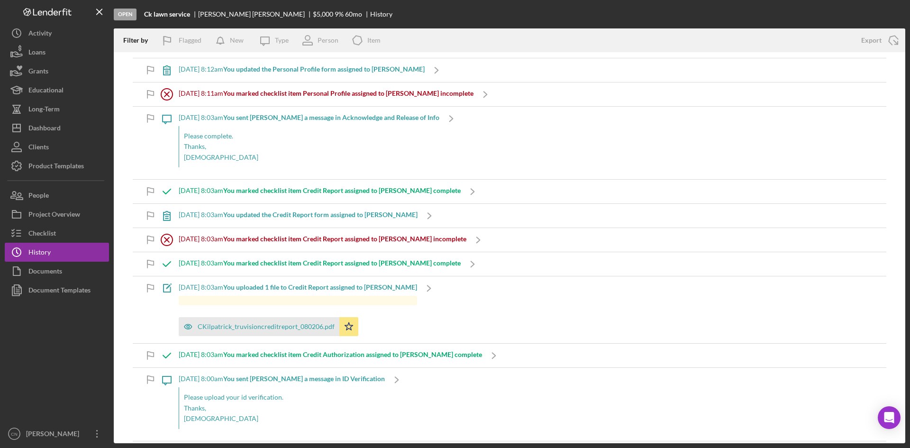
scroll to position [59, 0]
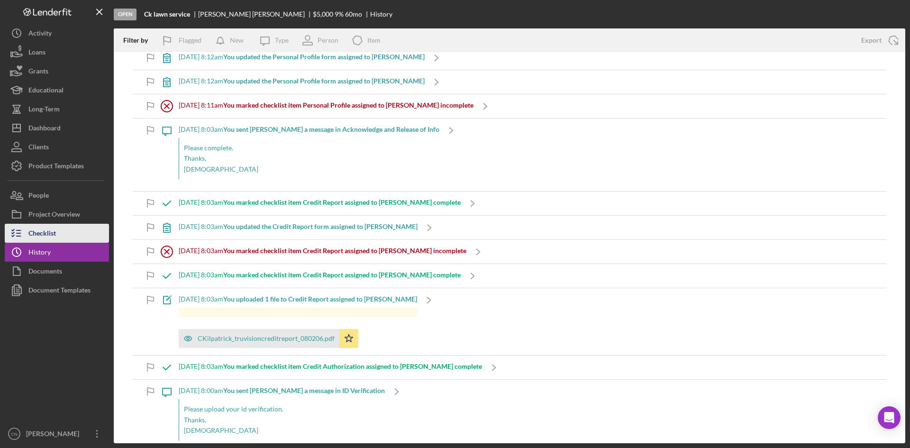
click at [36, 229] on div "Checklist" at bounding box center [41, 234] width 27 height 21
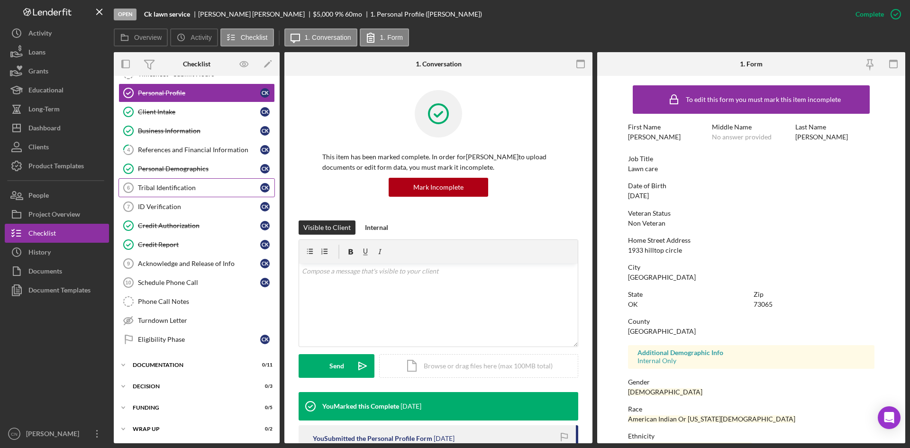
scroll to position [36, 0]
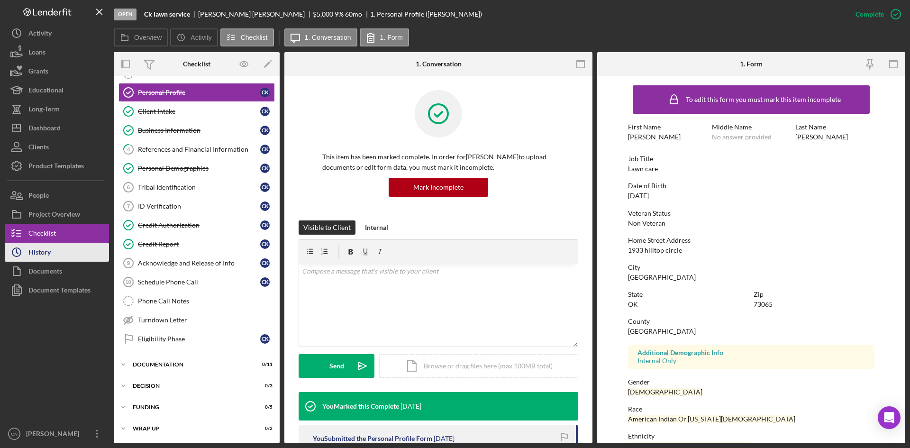
click at [36, 249] on div "History" at bounding box center [39, 253] width 22 height 21
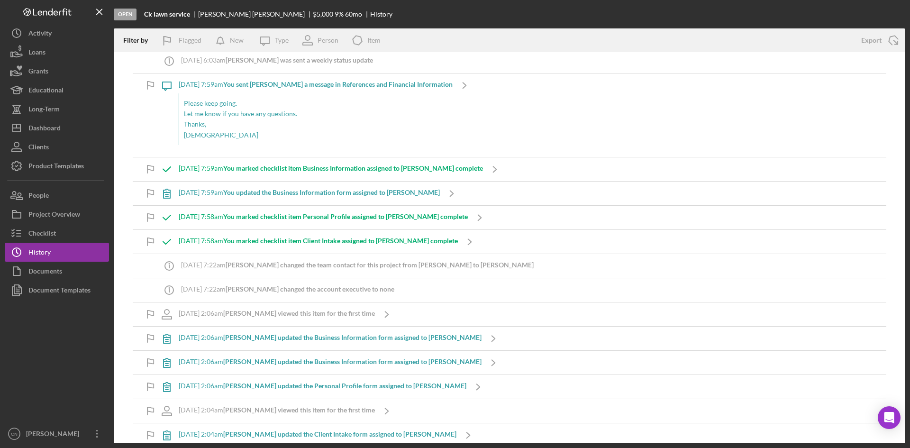
scroll to position [722, 0]
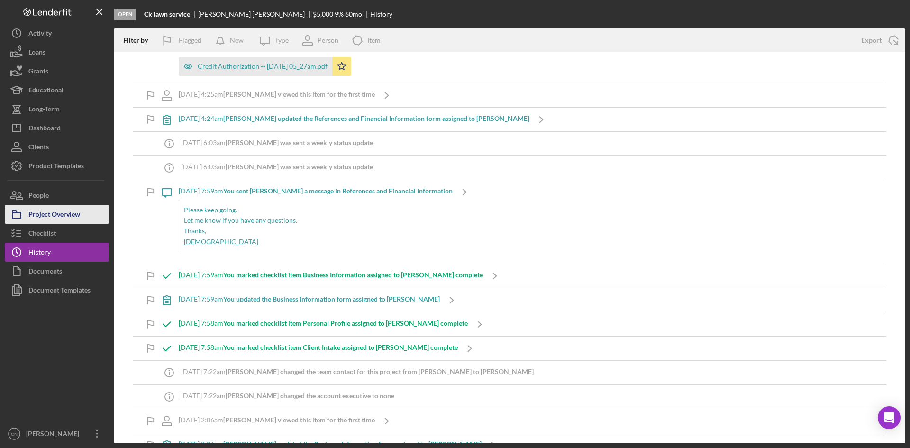
click at [44, 213] on div "Project Overview" at bounding box center [54, 215] width 52 height 21
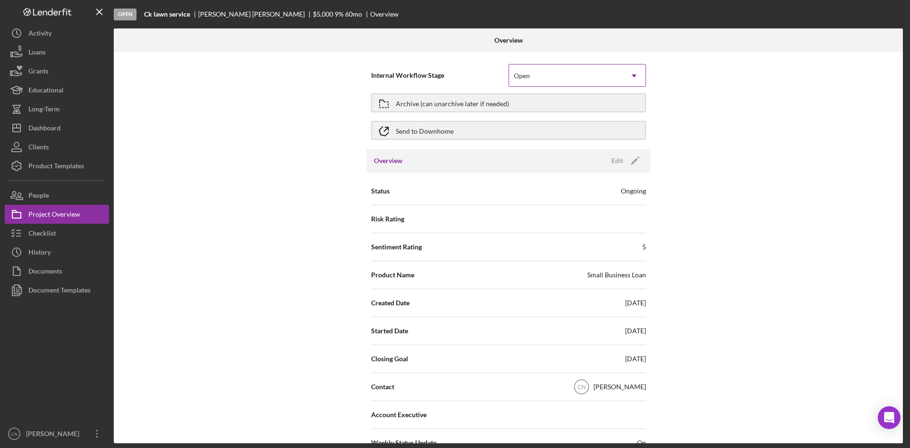
click at [532, 69] on div "Open" at bounding box center [566, 76] width 114 height 22
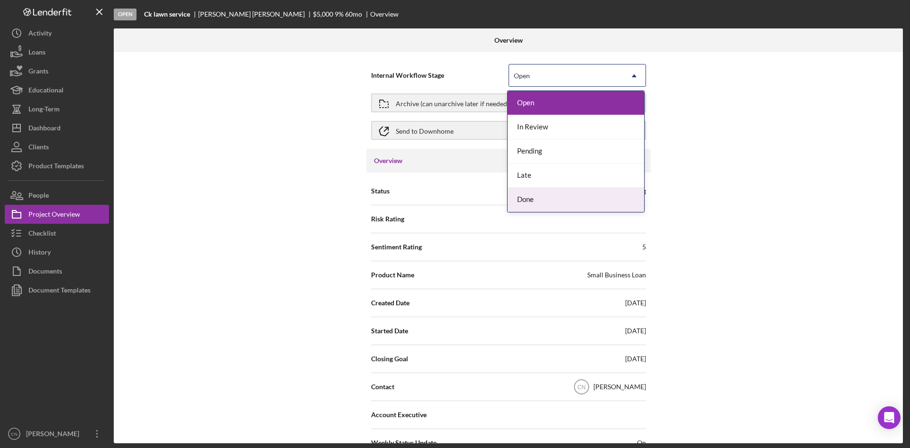
click at [528, 195] on div "Done" at bounding box center [575, 200] width 136 height 24
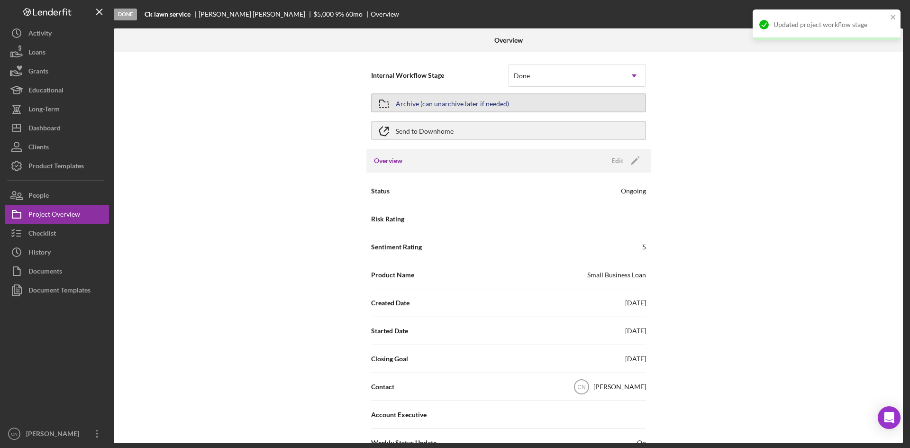
click at [422, 103] on div "Archive (can unarchive later if needed)" at bounding box center [452, 102] width 113 height 17
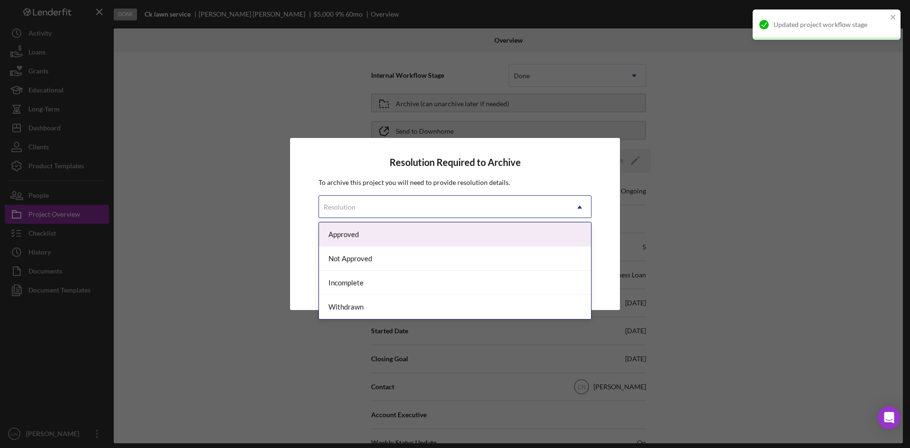
click at [399, 202] on div "Resolution" at bounding box center [443, 207] width 249 height 22
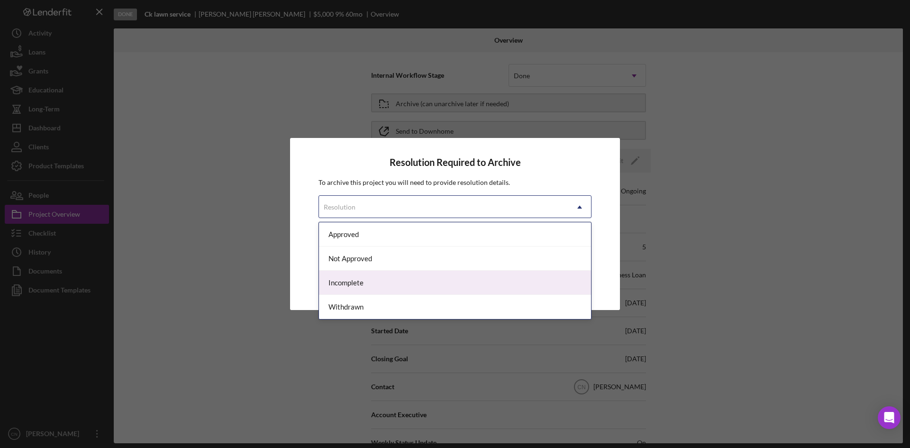
click at [367, 276] on div "Incomplete" at bounding box center [455, 282] width 272 height 24
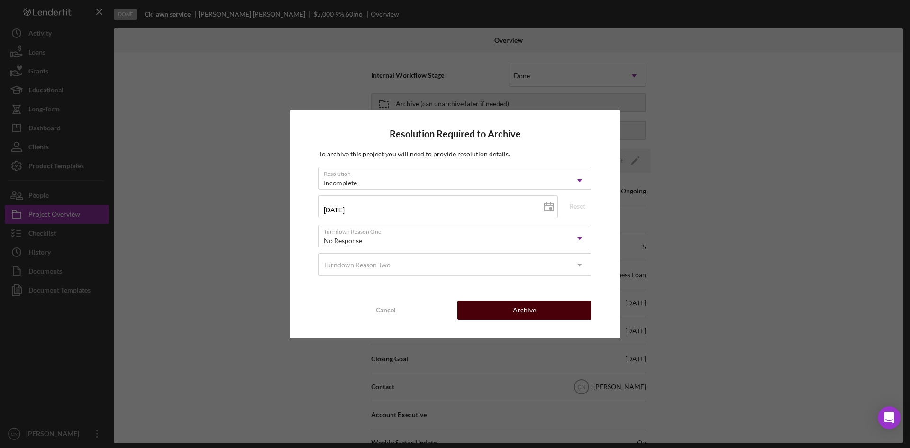
click at [505, 312] on button "Archive" at bounding box center [524, 309] width 134 height 19
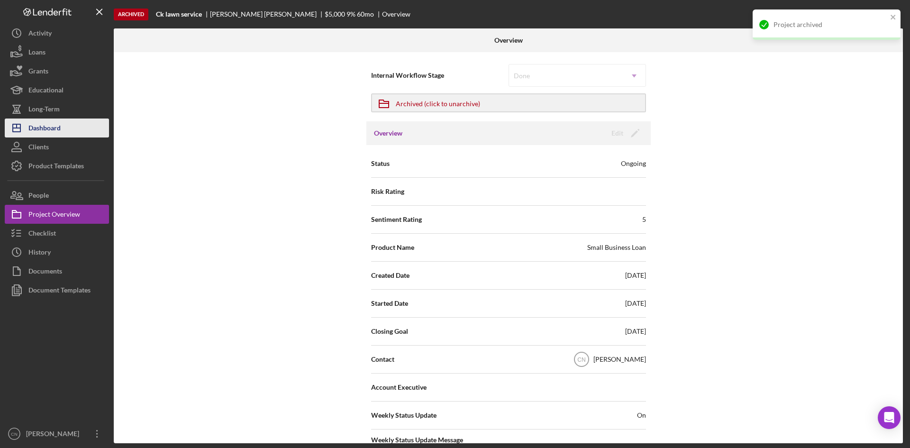
click at [44, 128] on div "Dashboard" at bounding box center [44, 128] width 32 height 21
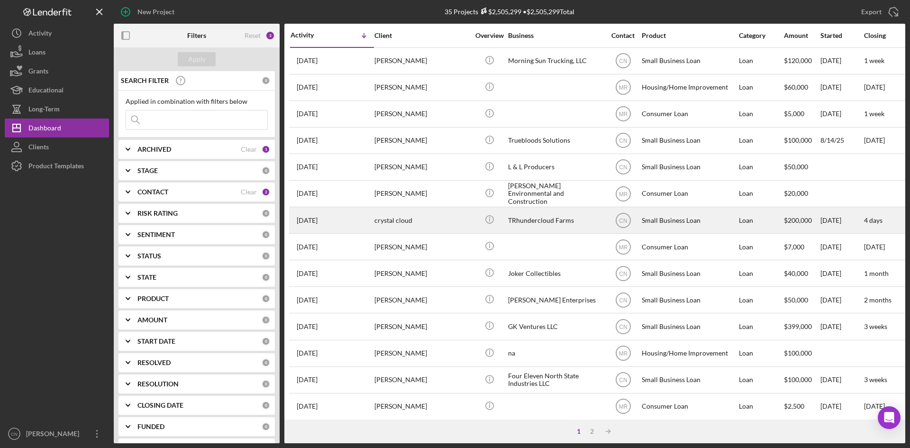
click at [525, 220] on div "TRhundercloud Farms" at bounding box center [555, 219] width 95 height 25
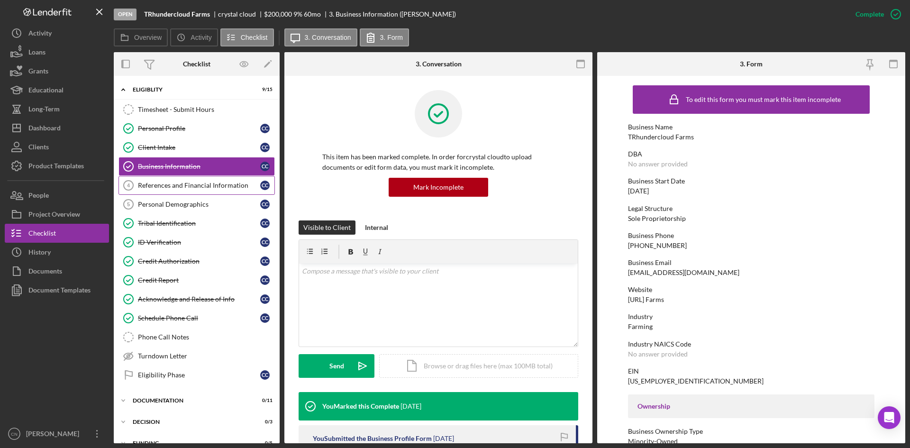
click at [165, 178] on link "References and Financial Information 4 References and Financial Information c c" at bounding box center [196, 185] width 156 height 19
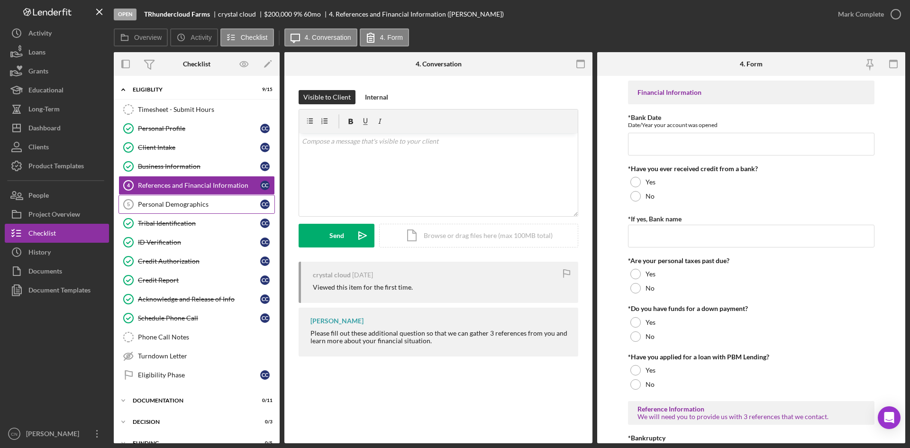
click at [164, 203] on div "Personal Demographics" at bounding box center [199, 204] width 122 height 8
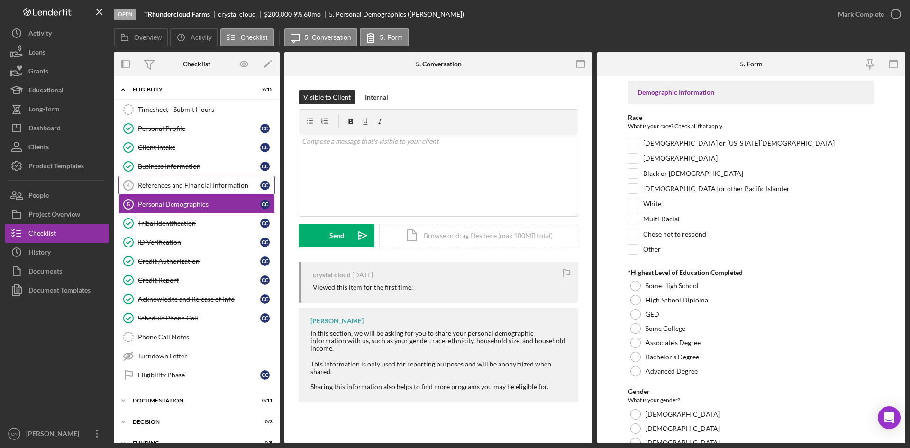
click at [163, 180] on link "References and Financial Information 4 References and Financial Information c c" at bounding box center [196, 185] width 156 height 19
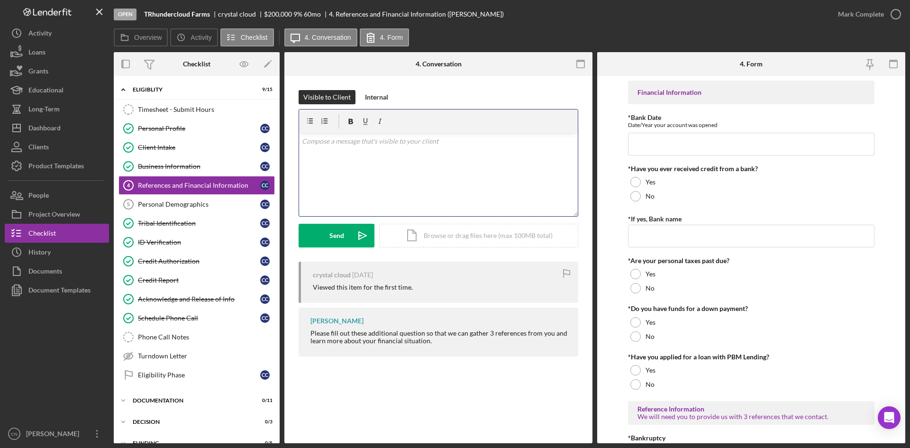
click at [329, 140] on p at bounding box center [438, 141] width 273 height 10
click at [342, 237] on div "Send" at bounding box center [336, 236] width 15 height 24
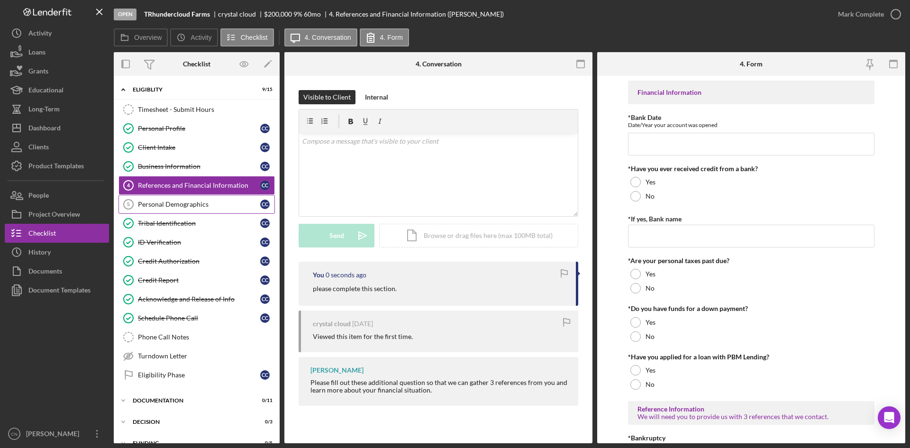
click at [171, 195] on link "Personal Demographics 5 Personal Demographics c c" at bounding box center [196, 204] width 156 height 19
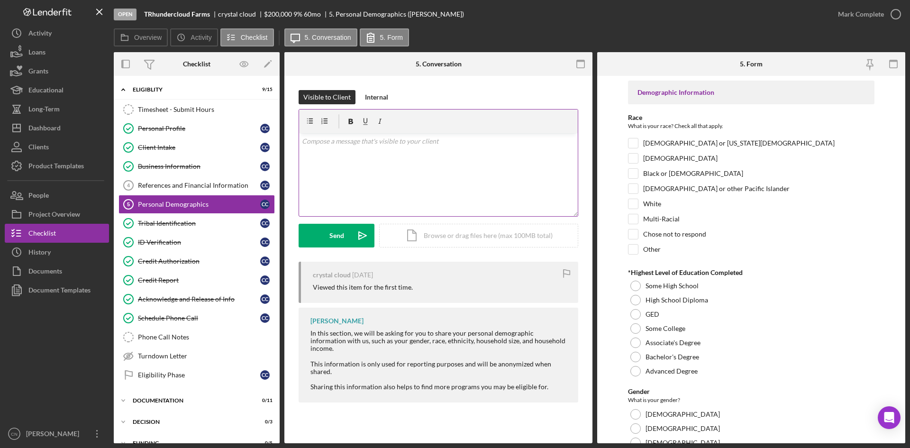
click at [308, 145] on p at bounding box center [438, 141] width 273 height 10
click at [320, 238] on button "Send Icon/icon-invite-send" at bounding box center [336, 236] width 76 height 24
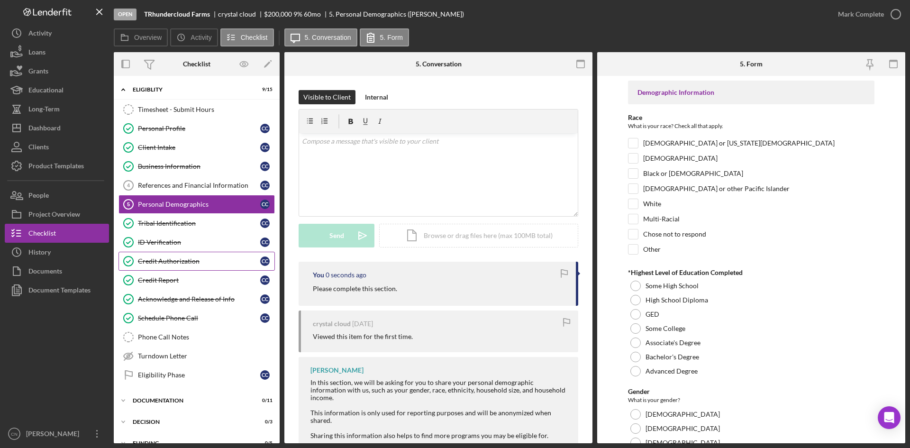
click at [159, 268] on link "Credit Authorization Credit Authorization c c" at bounding box center [196, 261] width 156 height 19
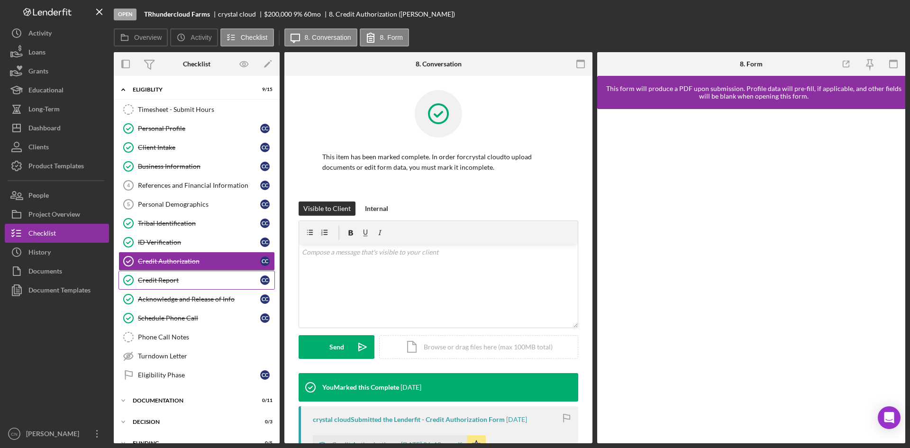
click at [153, 279] on div "Credit Report" at bounding box center [199, 280] width 122 height 8
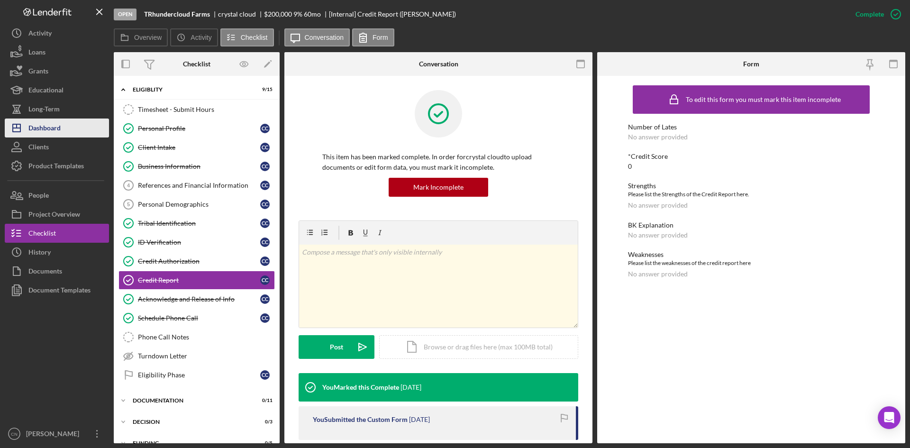
click at [49, 122] on div "Dashboard" at bounding box center [44, 128] width 32 height 21
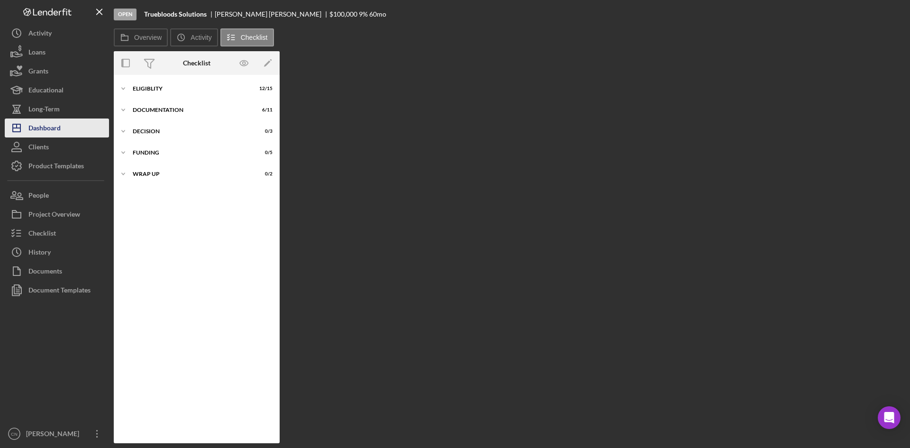
drag, startPoint x: 35, startPoint y: 132, endPoint x: 47, endPoint y: 132, distance: 12.3
click at [35, 132] on div "Dashboard" at bounding box center [44, 128] width 32 height 21
